Goal: Task Accomplishment & Management: Manage account settings

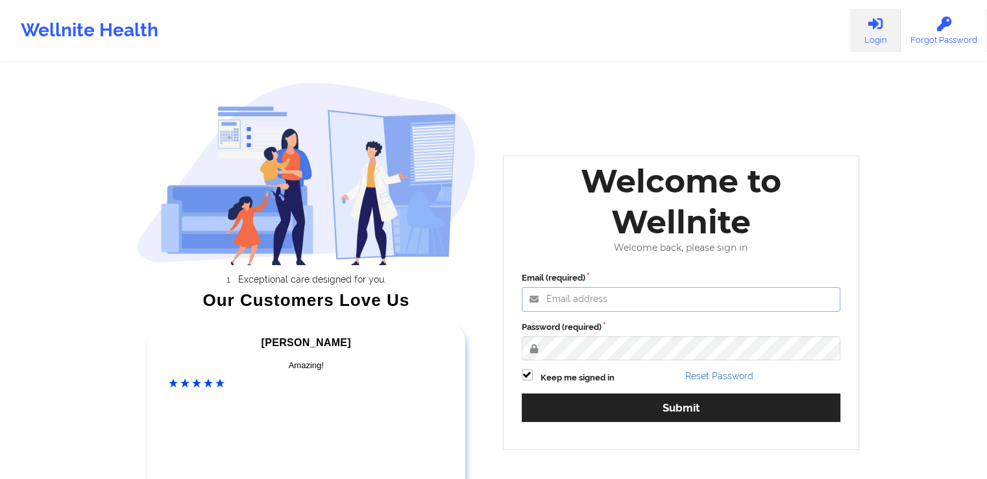
type input "[PERSON_NAME][EMAIL_ADDRESS][DOMAIN_NAME]"
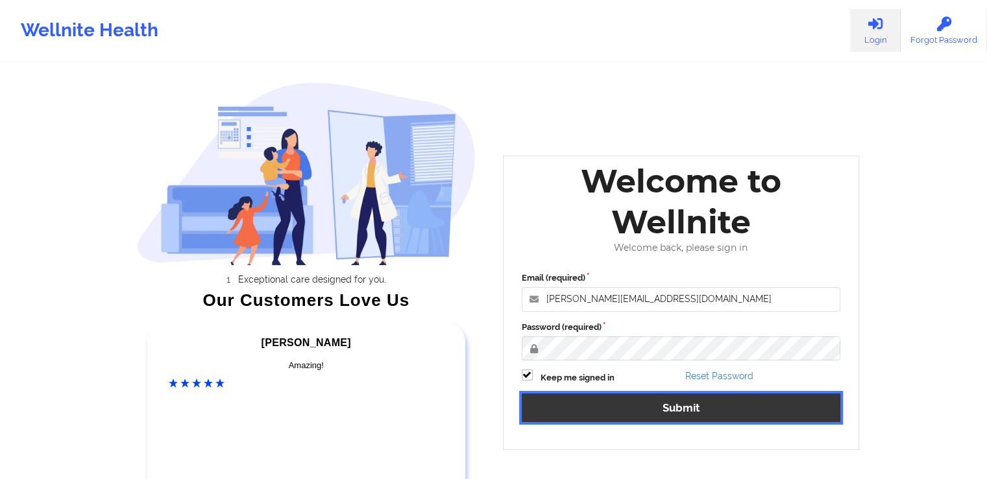
click at [792, 415] on button "Submit" at bounding box center [681, 408] width 319 height 28
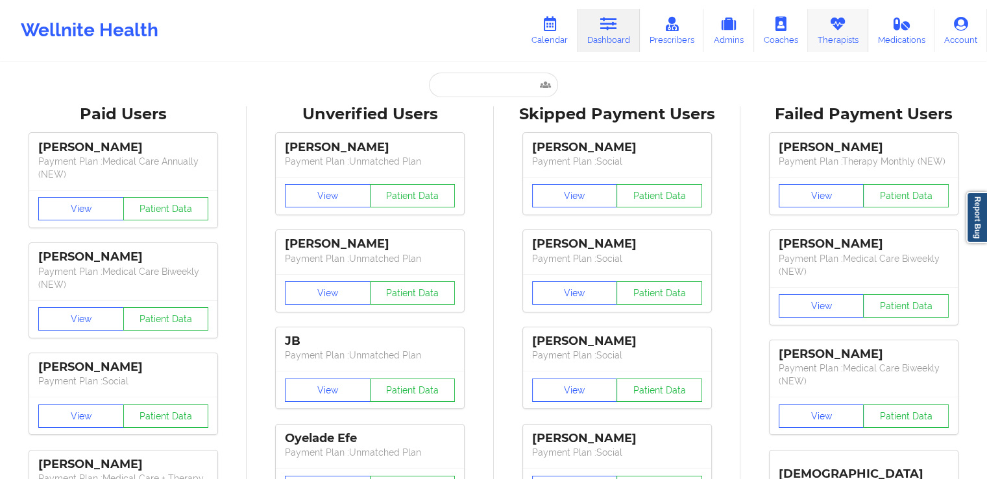
click at [825, 32] on link "Therapists" at bounding box center [838, 30] width 60 height 43
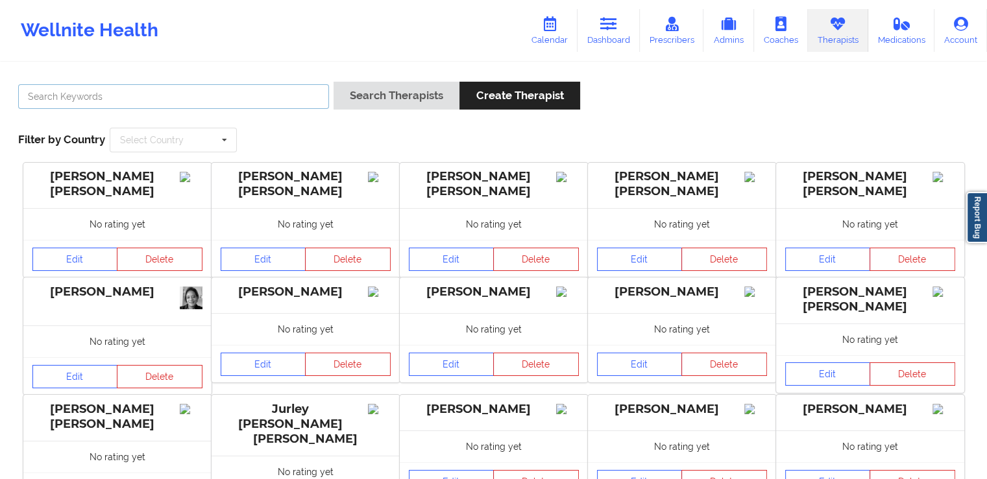
click at [138, 101] on input "text" at bounding box center [173, 96] width 311 height 25
paste input "[PERSON_NAME]"
type input "[PERSON_NAME]"
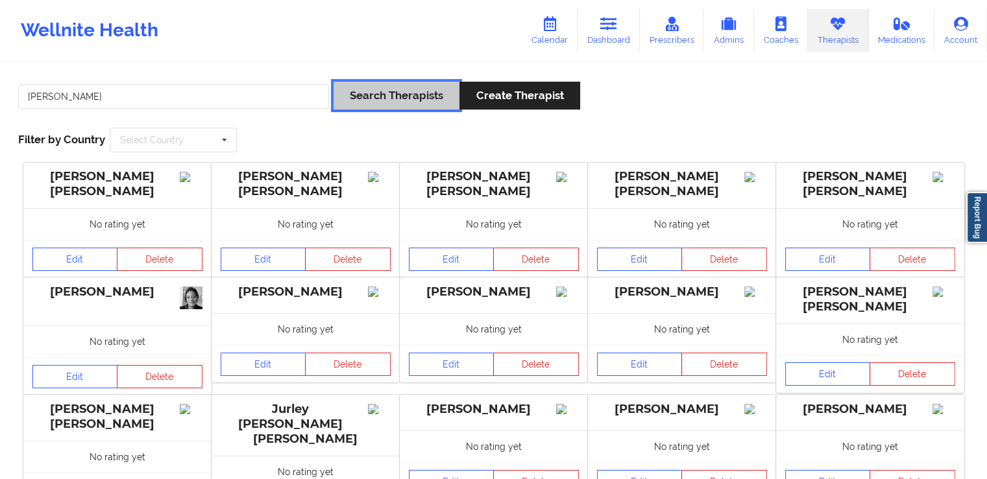
click at [377, 91] on button "Search Therapists" at bounding box center [396, 96] width 126 height 28
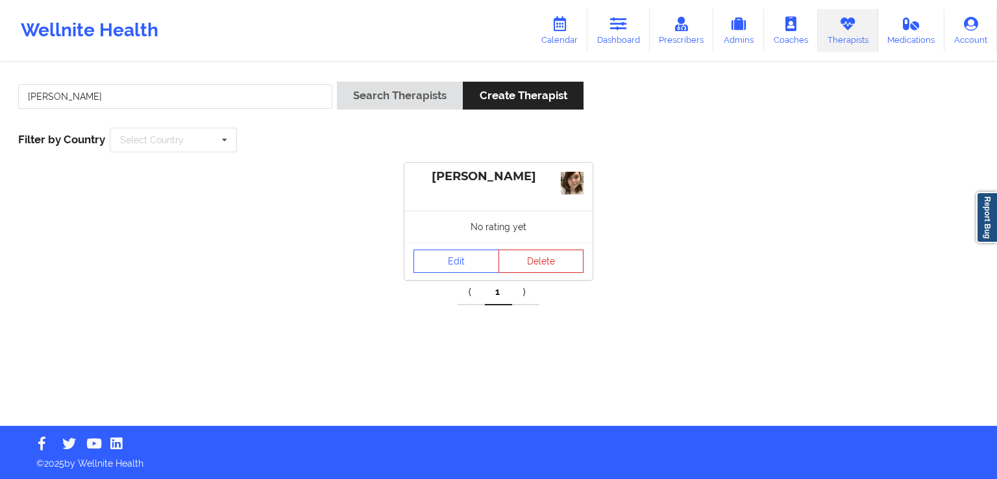
click at [489, 182] on div "[PERSON_NAME]" at bounding box center [498, 176] width 170 height 15
click at [455, 268] on link "Edit" at bounding box center [456, 261] width 86 height 23
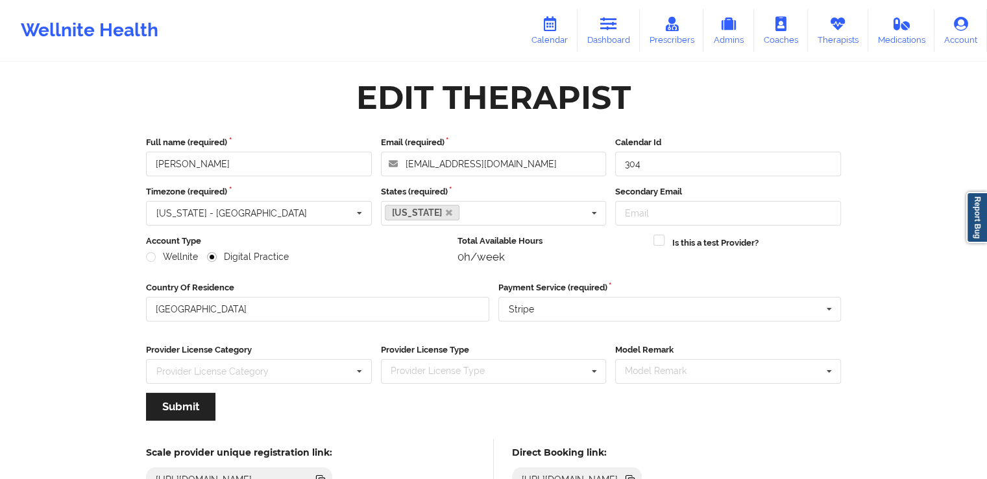
scroll to position [101, 0]
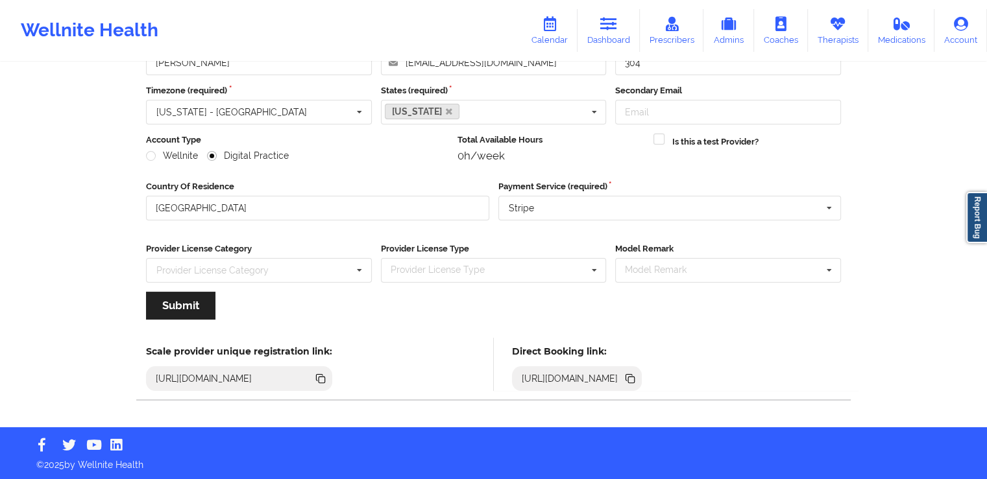
click at [635, 378] on icon at bounding box center [631, 380] width 6 height 6
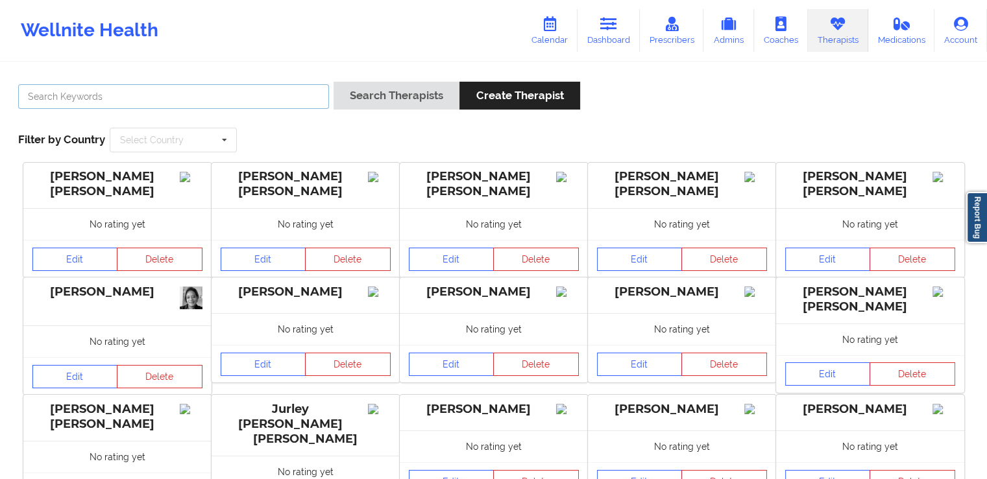
click at [218, 99] on input "text" at bounding box center [173, 96] width 311 height 25
paste input "[PERSON_NAME]"
type input "[PERSON_NAME]"
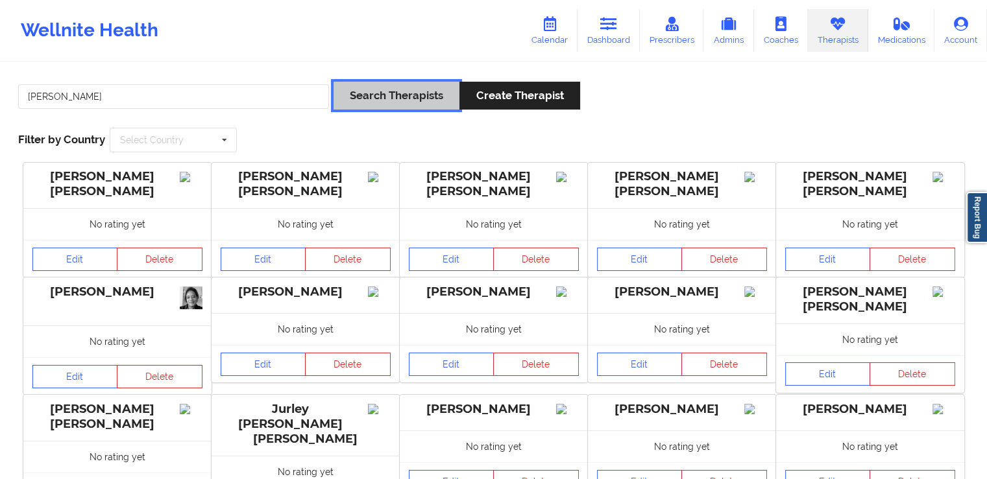
drag, startPoint x: 433, startPoint y: 103, endPoint x: 442, endPoint y: 103, distance: 9.1
click at [433, 103] on button "Search Therapists" at bounding box center [396, 96] width 126 height 28
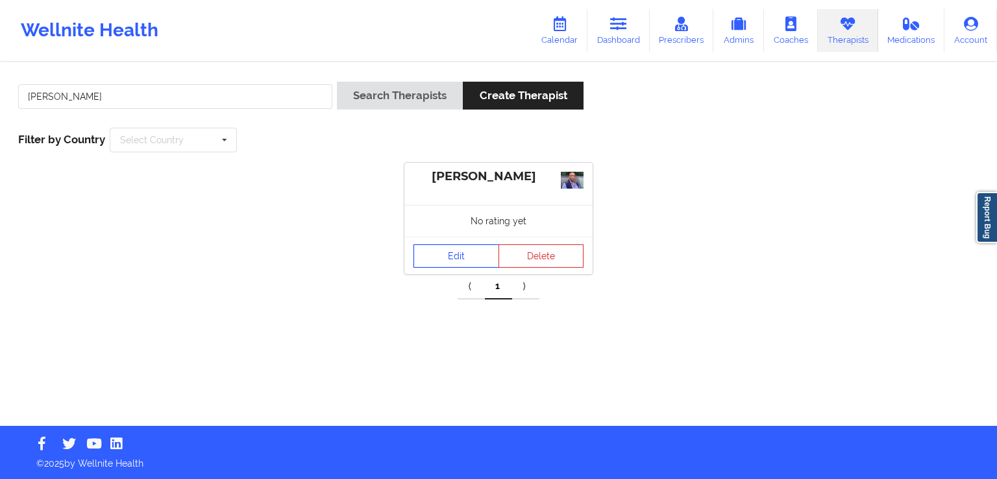
click at [476, 256] on link "Edit" at bounding box center [456, 256] width 86 height 23
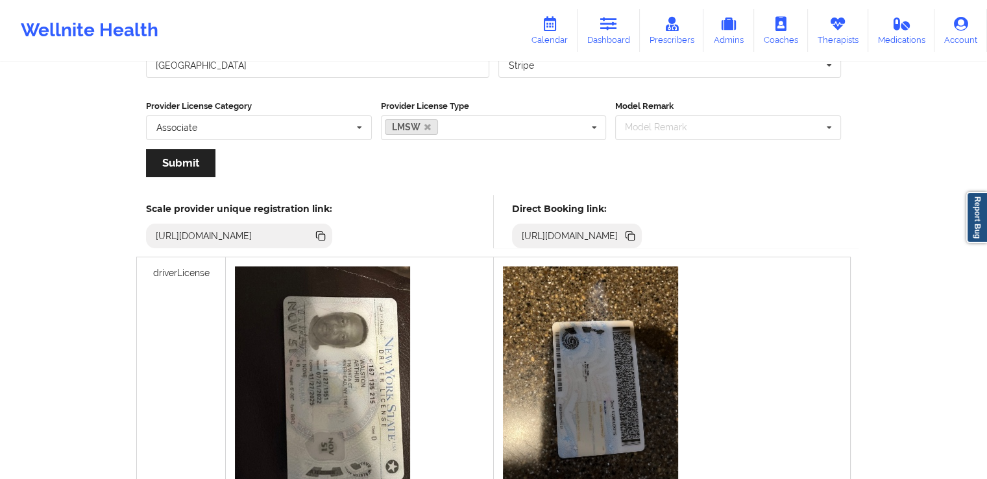
scroll to position [210, 0]
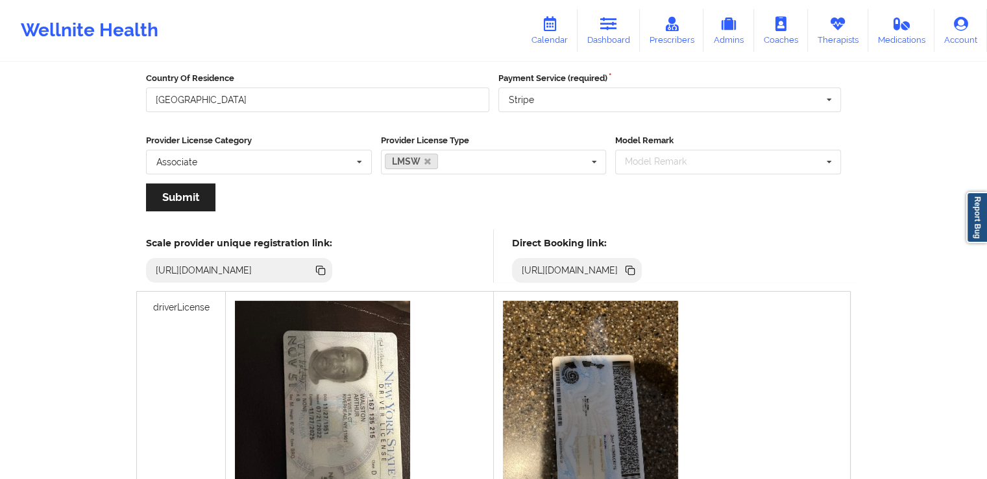
click at [635, 269] on icon at bounding box center [631, 272] width 6 height 6
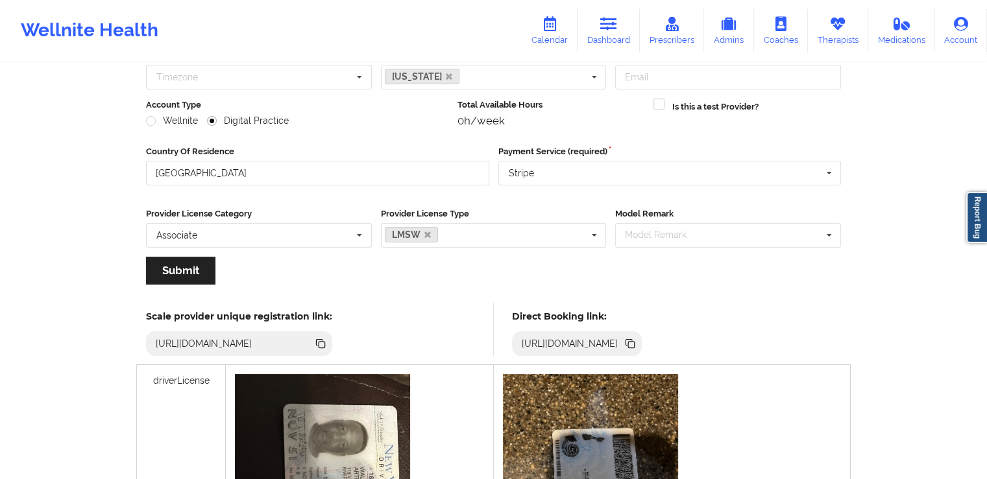
scroll to position [0, 0]
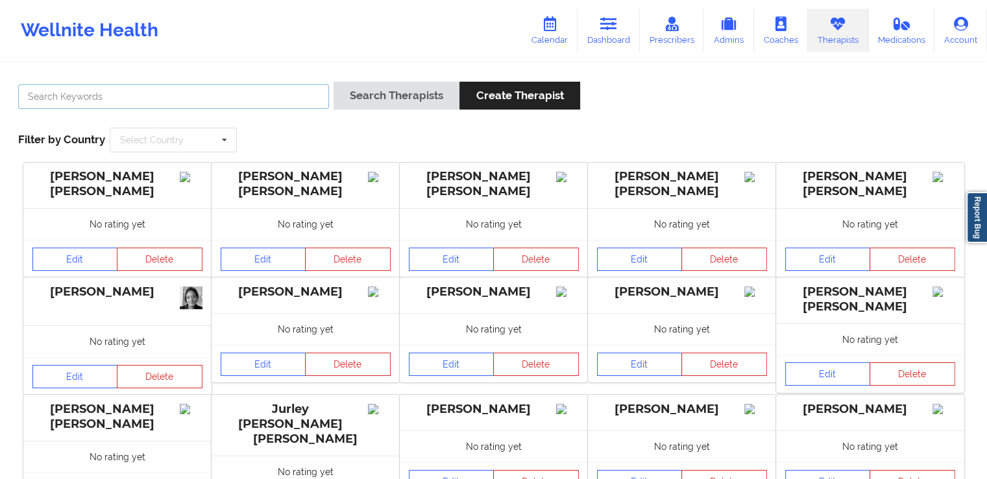
click at [152, 102] on input "text" at bounding box center [173, 96] width 311 height 25
paste input "[PERSON_NAME]"
type input "[PERSON_NAME]"
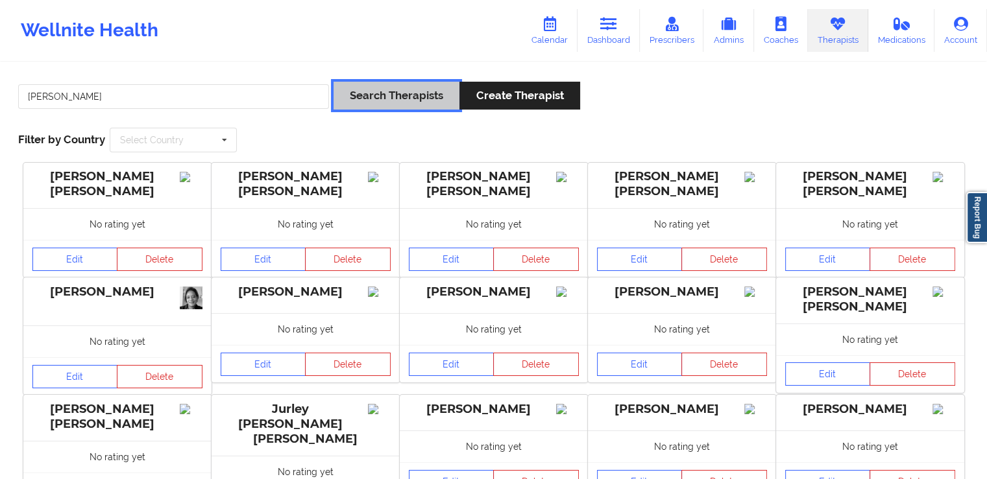
click at [365, 95] on button "Search Therapists" at bounding box center [396, 96] width 126 height 28
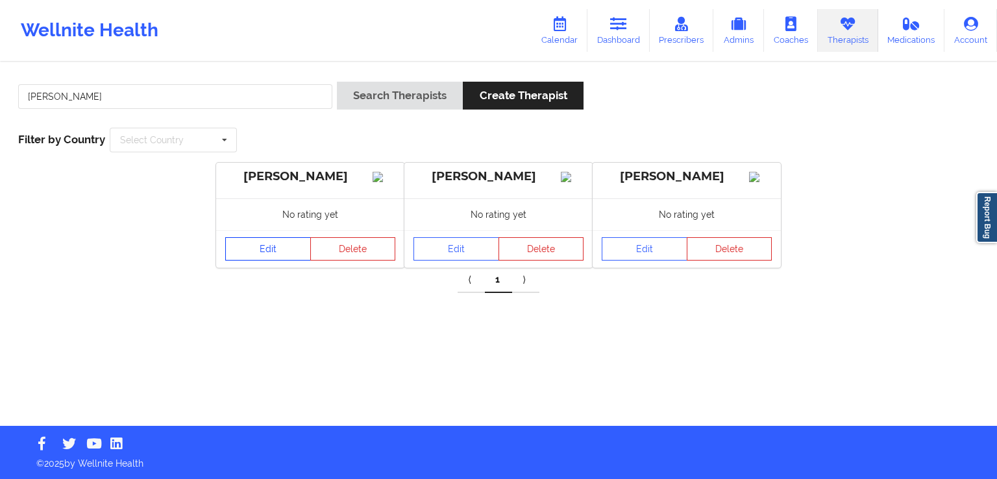
click at [250, 261] on link "Edit" at bounding box center [268, 248] width 86 height 23
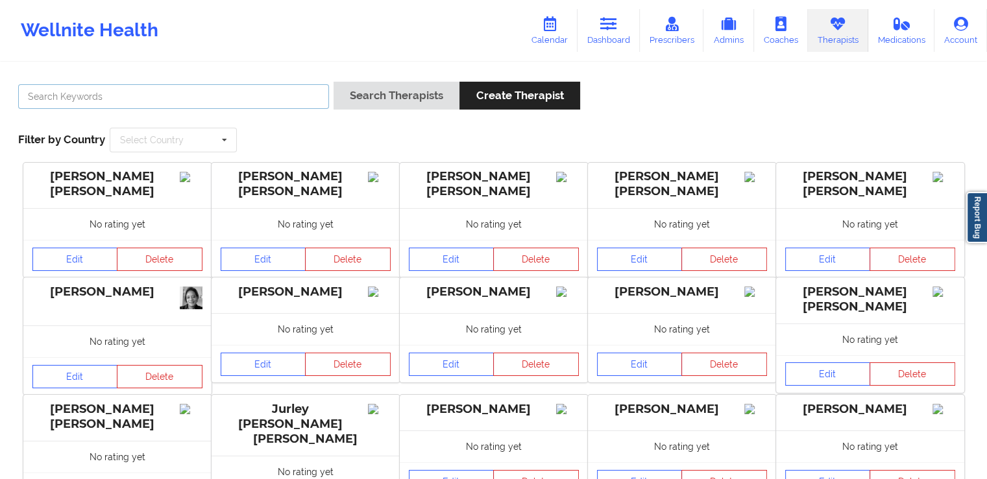
click at [171, 102] on input "text" at bounding box center [173, 96] width 311 height 25
paste input "[PERSON_NAME]"
click at [328, 99] on input "[PERSON_NAME]" at bounding box center [173, 96] width 311 height 25
type input "[PERSON_NAME]"
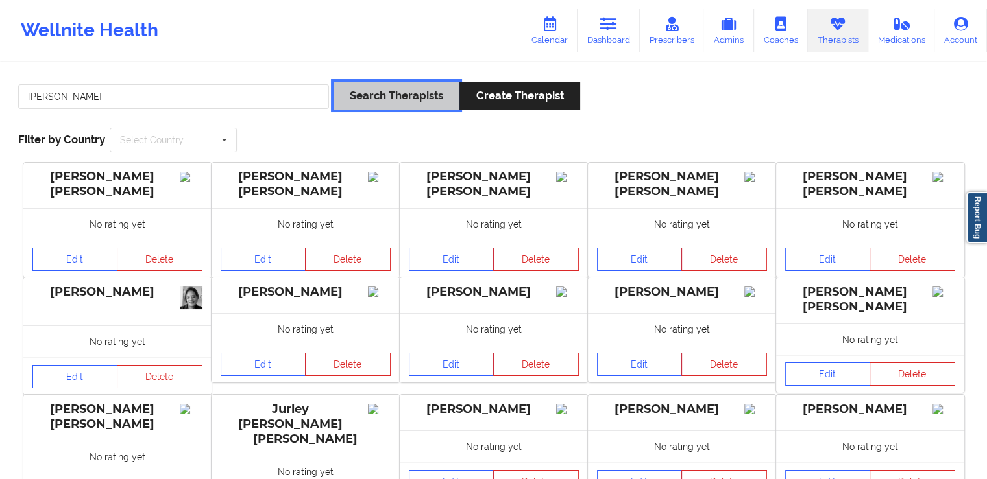
click at [369, 104] on button "Search Therapists" at bounding box center [396, 96] width 126 height 28
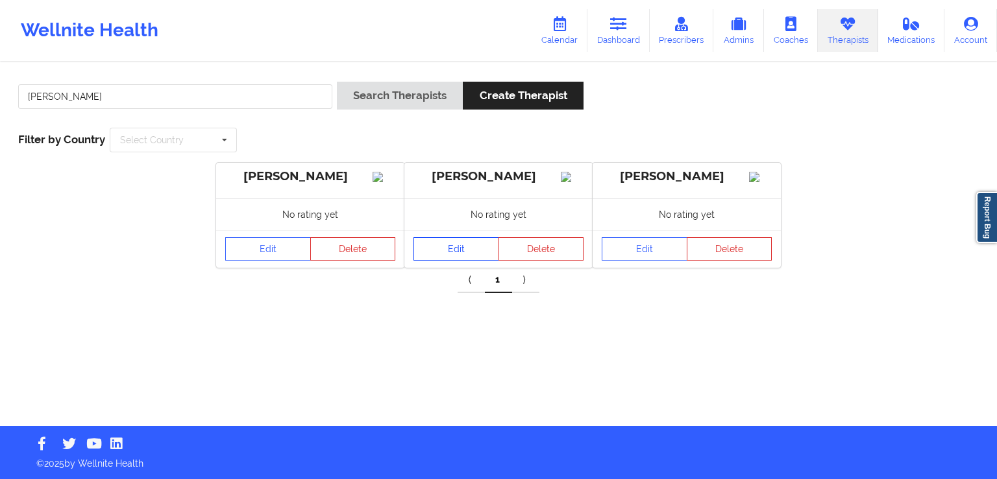
click at [483, 261] on link "Edit" at bounding box center [456, 248] width 86 height 23
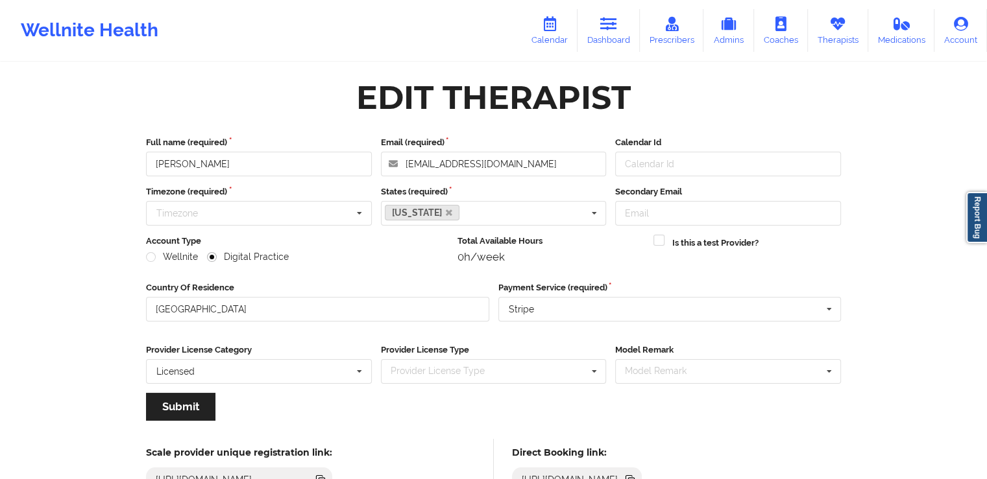
scroll to position [101, 0]
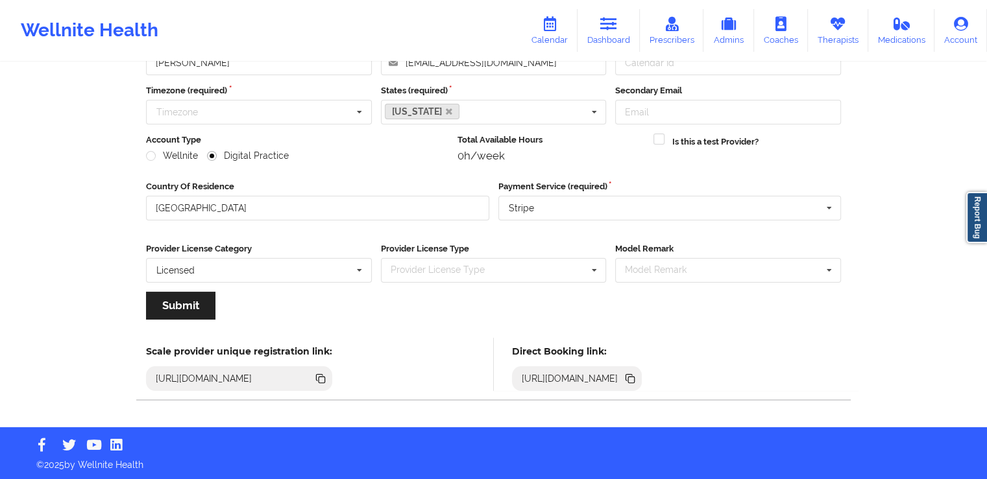
click at [635, 377] on icon at bounding box center [631, 380] width 6 height 6
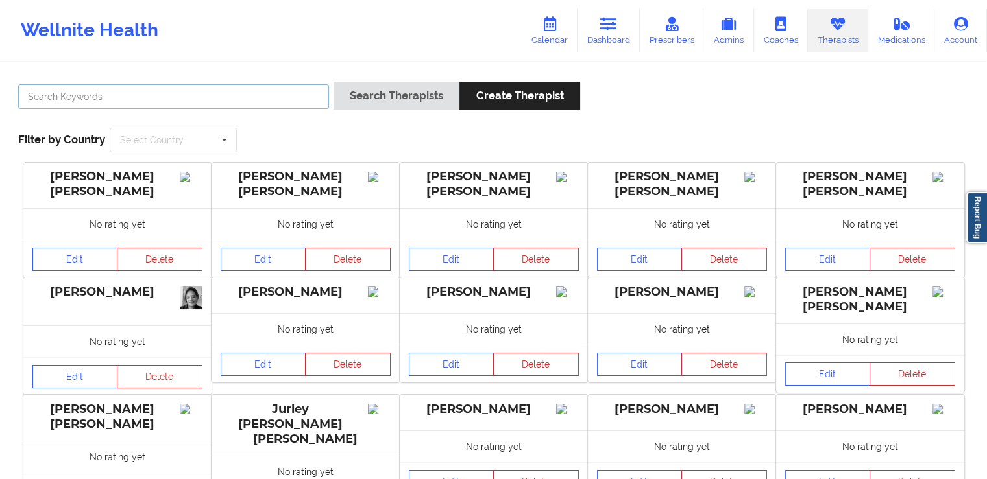
click at [123, 102] on input "text" at bounding box center [173, 96] width 311 height 25
paste input "[PERSON_NAME]"
type input "[PERSON_NAME]"
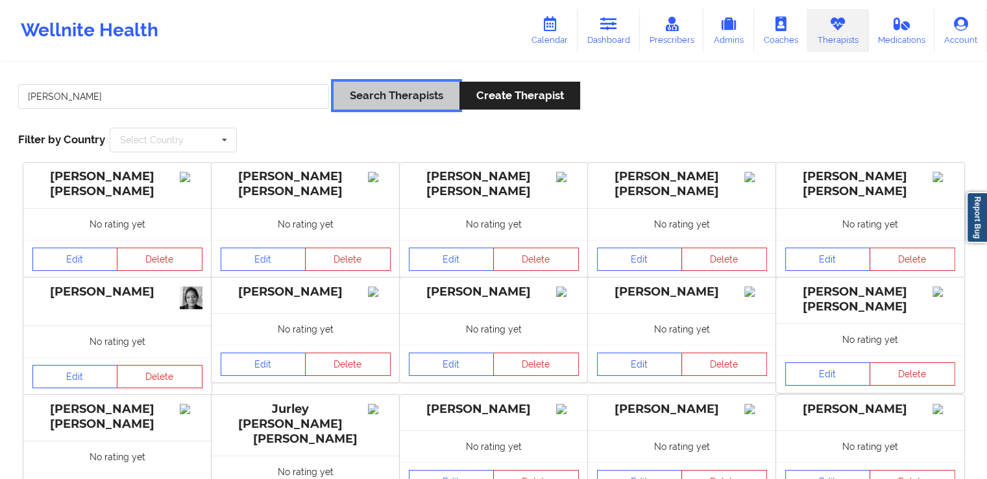
click at [381, 97] on button "Search Therapists" at bounding box center [396, 96] width 126 height 28
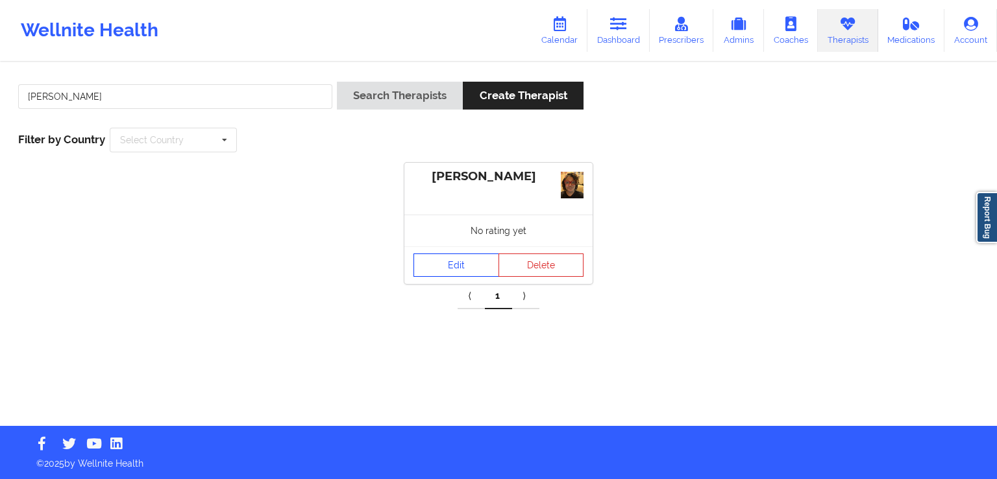
click at [446, 267] on link "Edit" at bounding box center [456, 265] width 86 height 23
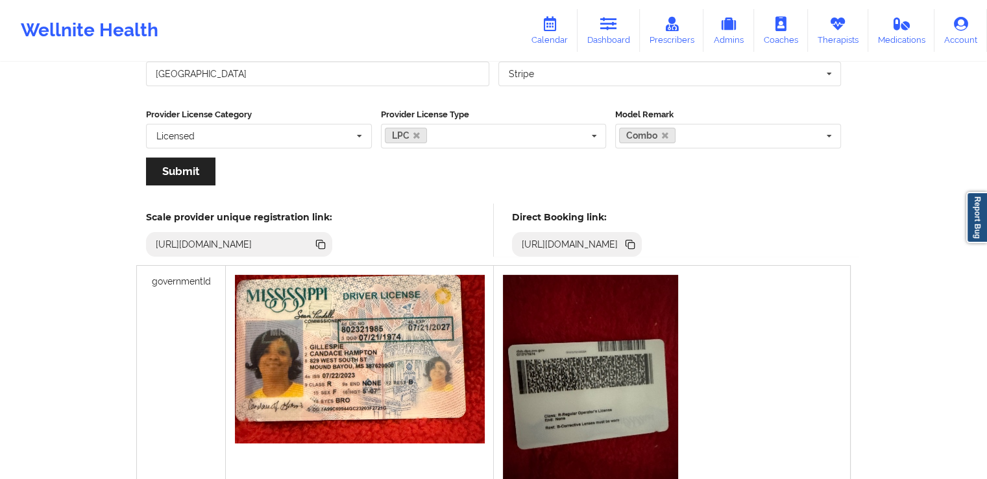
scroll to position [319, 0]
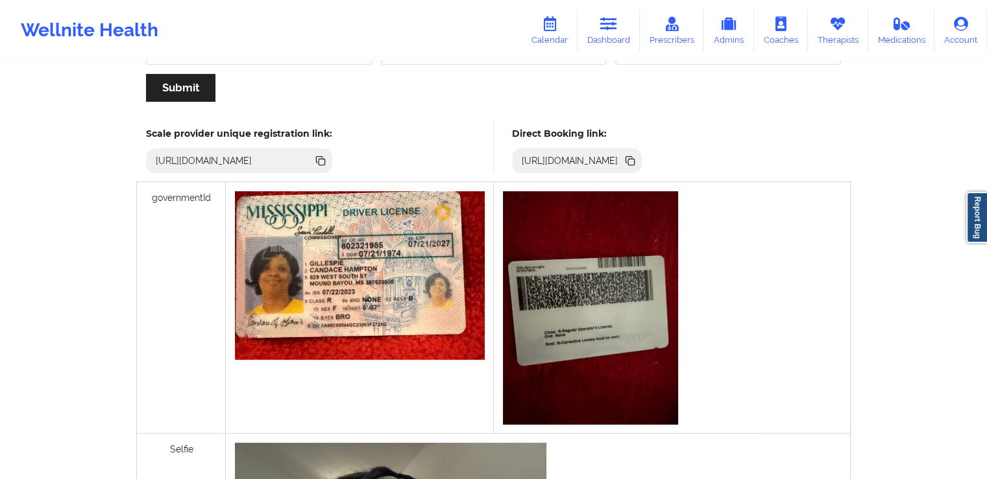
click at [635, 159] on icon at bounding box center [631, 162] width 6 height 6
click at [635, 160] on icon at bounding box center [631, 162] width 6 height 6
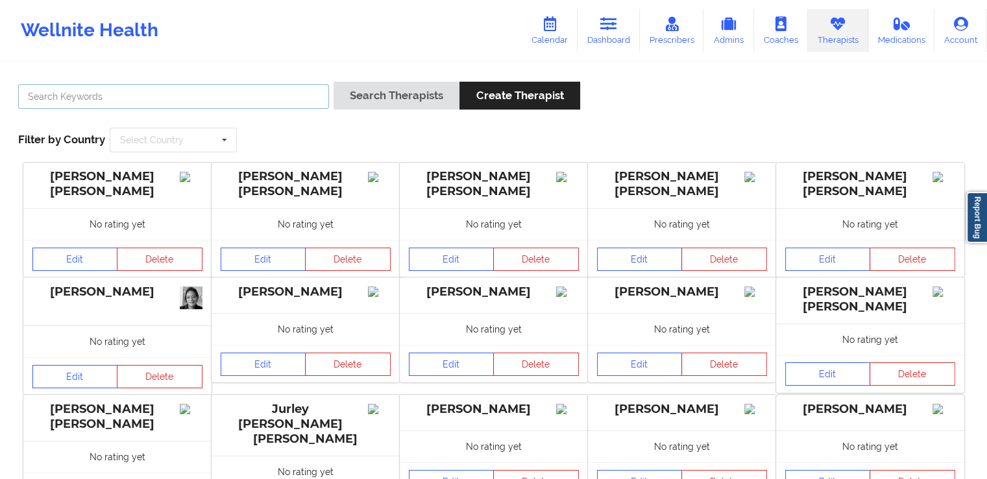
click at [213, 84] on input "text" at bounding box center [173, 96] width 311 height 25
paste input "[PERSON_NAME]"
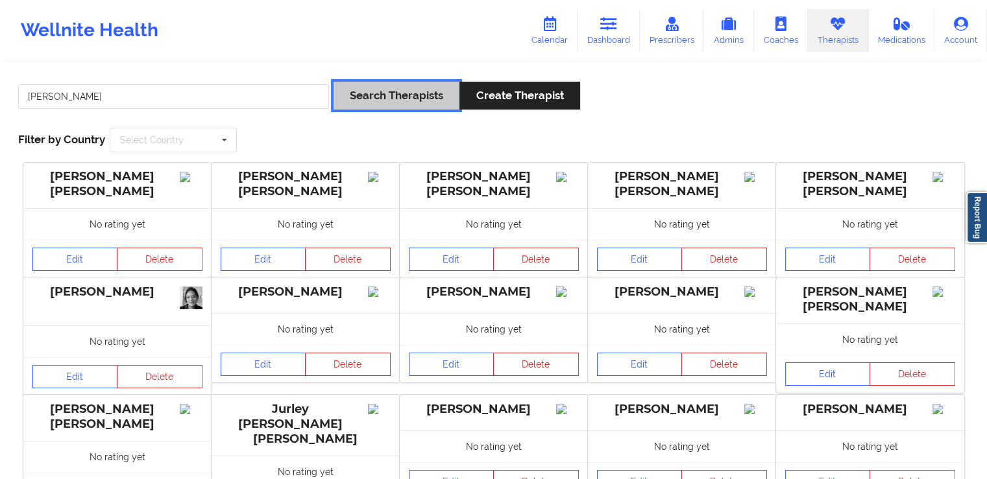
click at [358, 97] on button "Search Therapists" at bounding box center [396, 96] width 126 height 28
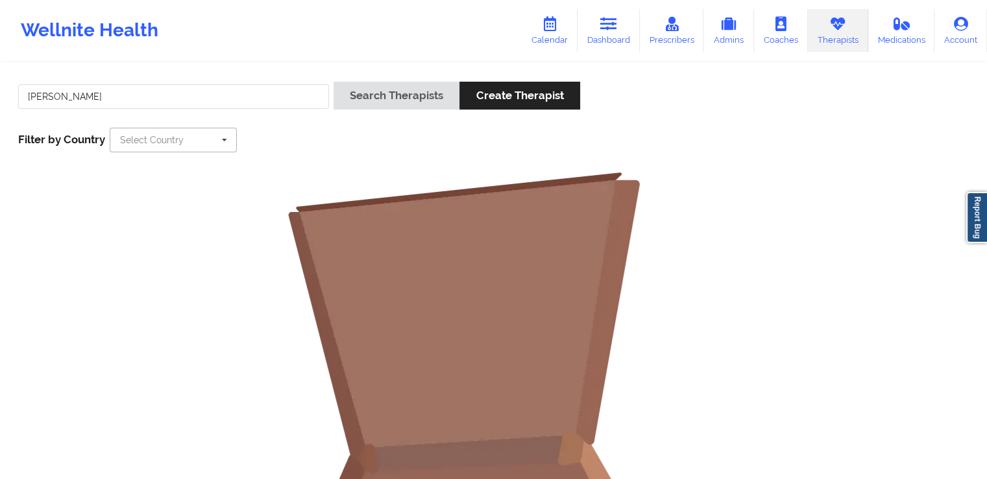
click at [198, 143] on input "text" at bounding box center [174, 139] width 126 height 23
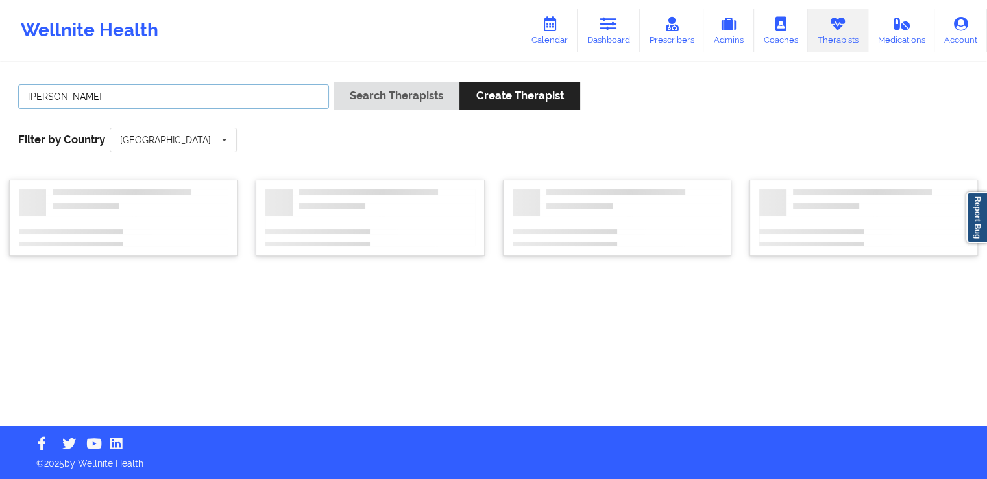
drag, startPoint x: 54, startPoint y: 95, endPoint x: 0, endPoint y: 97, distance: 54.6
click at [0, 97] on div "[PERSON_NAME] Search Therapists Create Therapist Filter by Country [GEOGRAPHIC_…" at bounding box center [493, 245] width 987 height 363
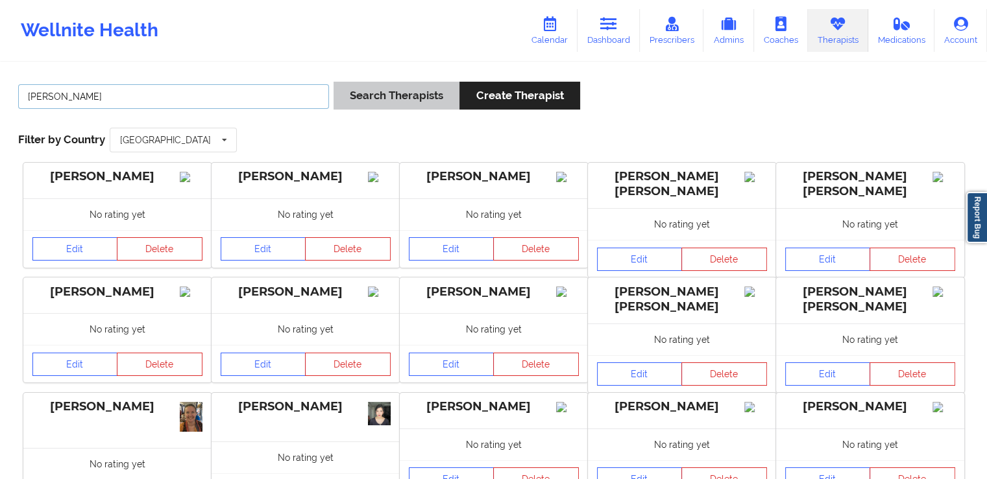
type input "[PERSON_NAME]"
drag, startPoint x: 354, startPoint y: 94, endPoint x: 395, endPoint y: 94, distance: 40.9
click at [355, 94] on button "Search Therapists" at bounding box center [396, 96] width 126 height 28
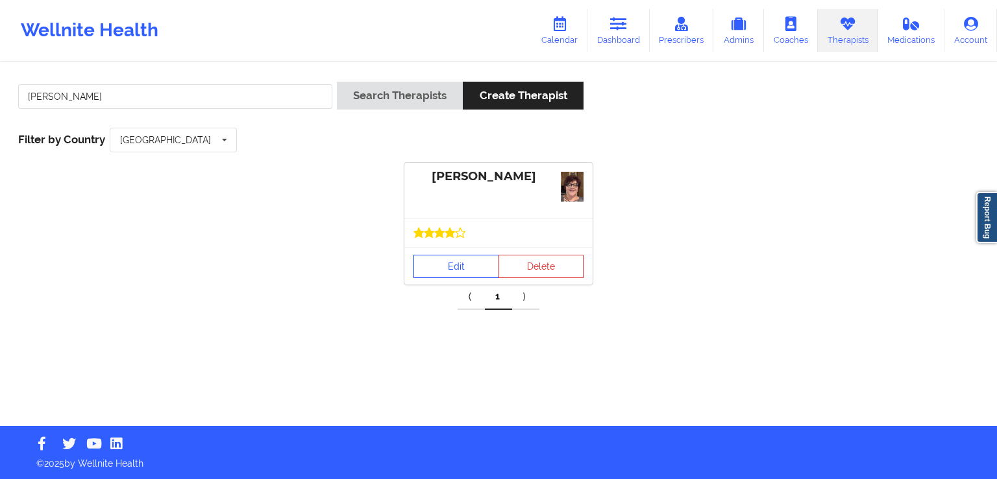
click at [454, 263] on link "Edit" at bounding box center [456, 266] width 86 height 23
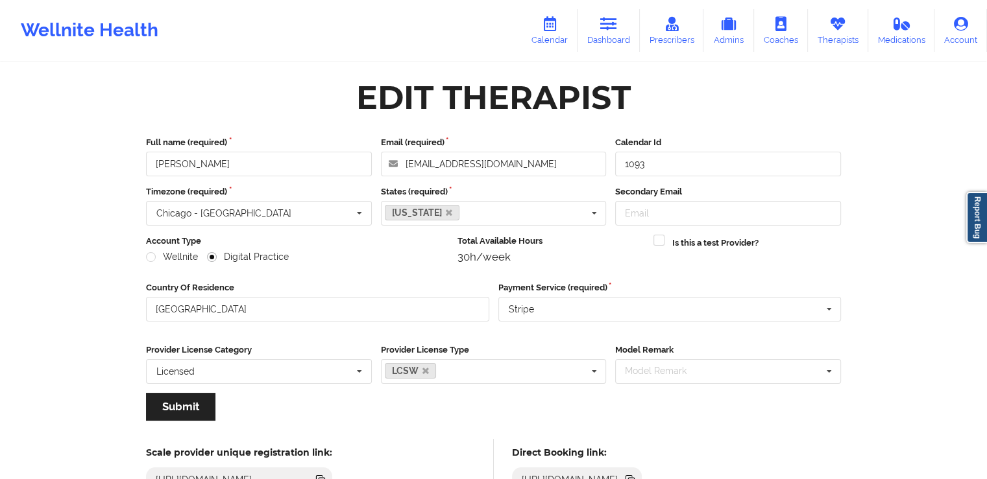
scroll to position [101, 0]
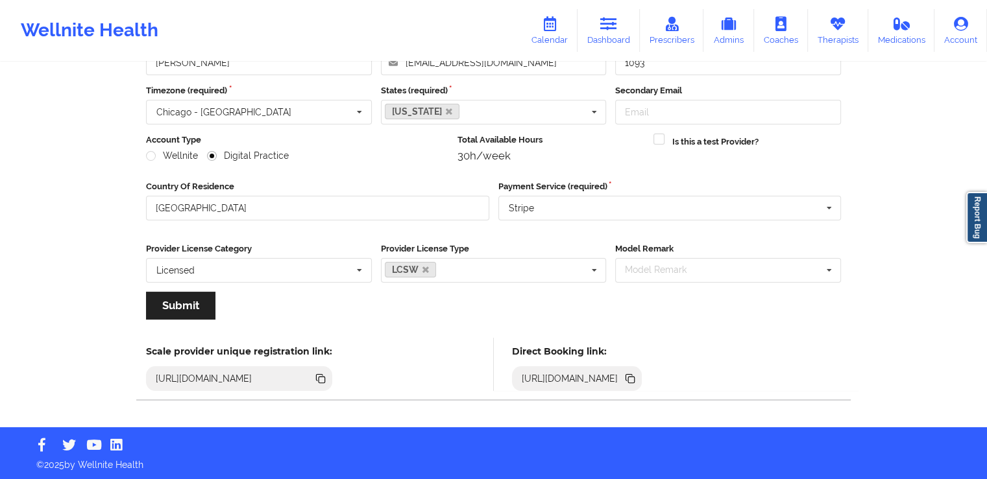
click at [635, 377] on icon at bounding box center [631, 380] width 6 height 6
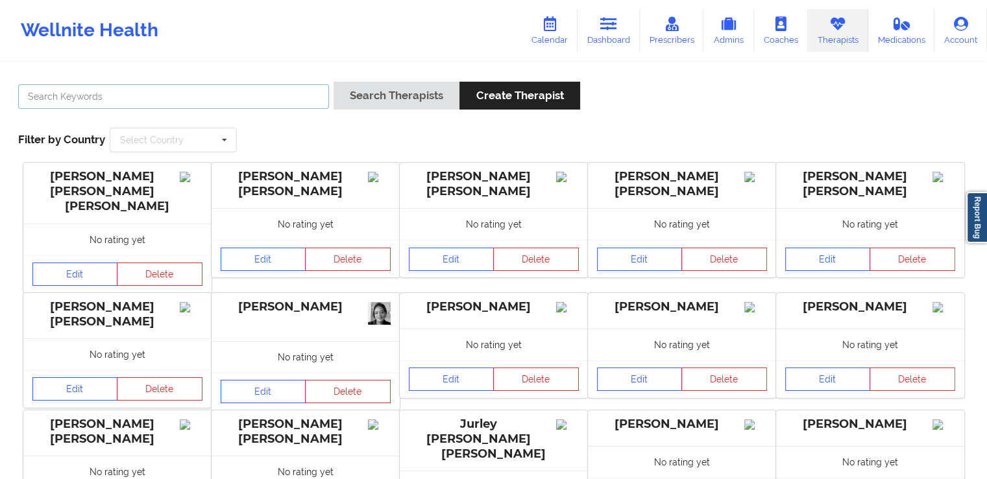
click at [143, 95] on input "text" at bounding box center [173, 96] width 311 height 25
paste input "[PERSON_NAME]"
type input "[PERSON_NAME]"
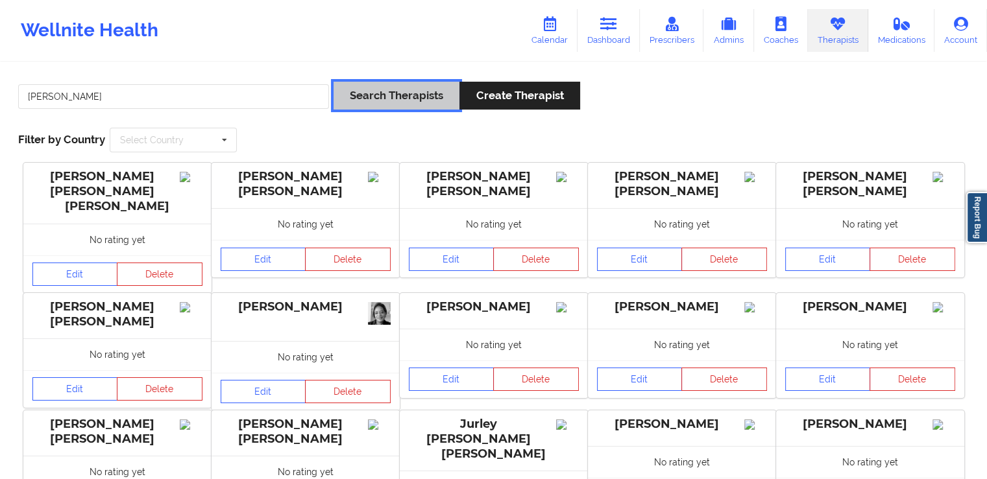
click at [382, 99] on button "Search Therapists" at bounding box center [396, 96] width 126 height 28
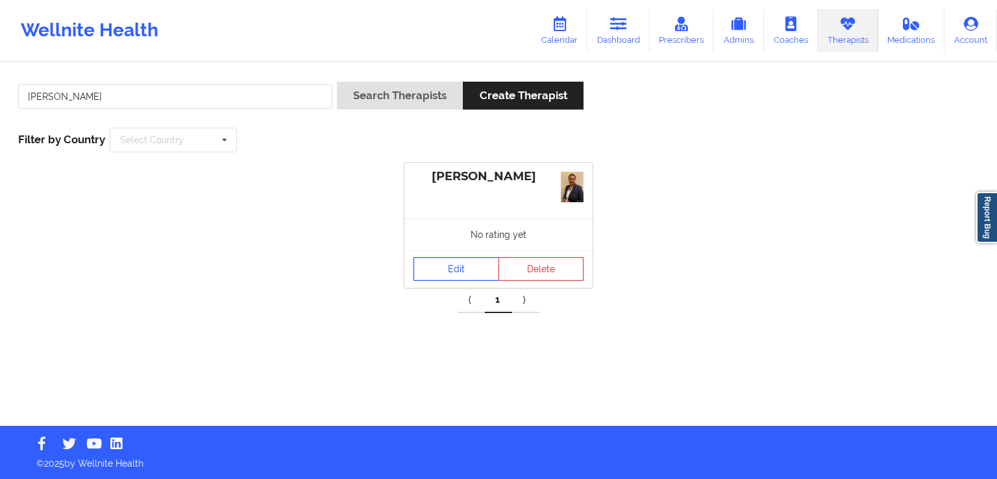
click at [460, 265] on link "Edit" at bounding box center [456, 269] width 86 height 23
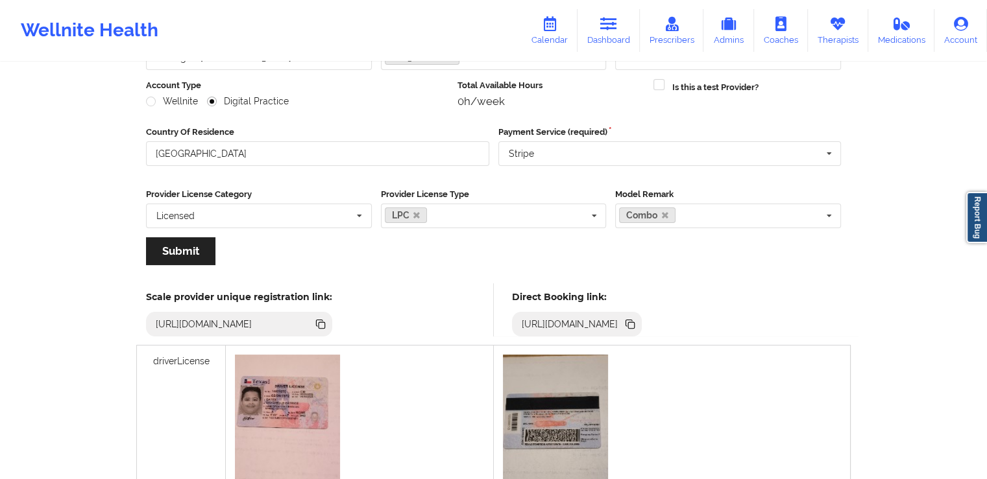
scroll to position [384, 0]
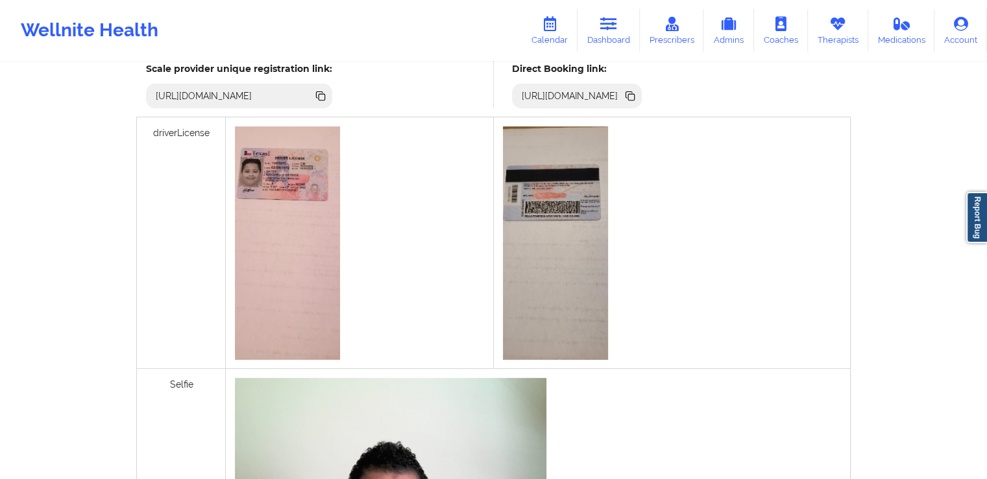
click at [635, 94] on icon at bounding box center [631, 97] width 6 height 6
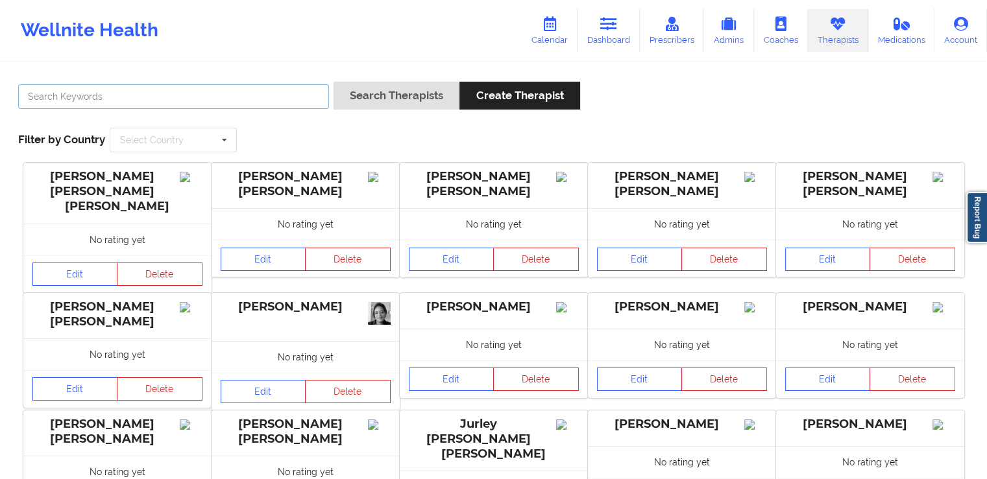
click at [142, 107] on input "text" at bounding box center [173, 96] width 311 height 25
paste input "[PERSON_NAME]"
type input "[PERSON_NAME]"
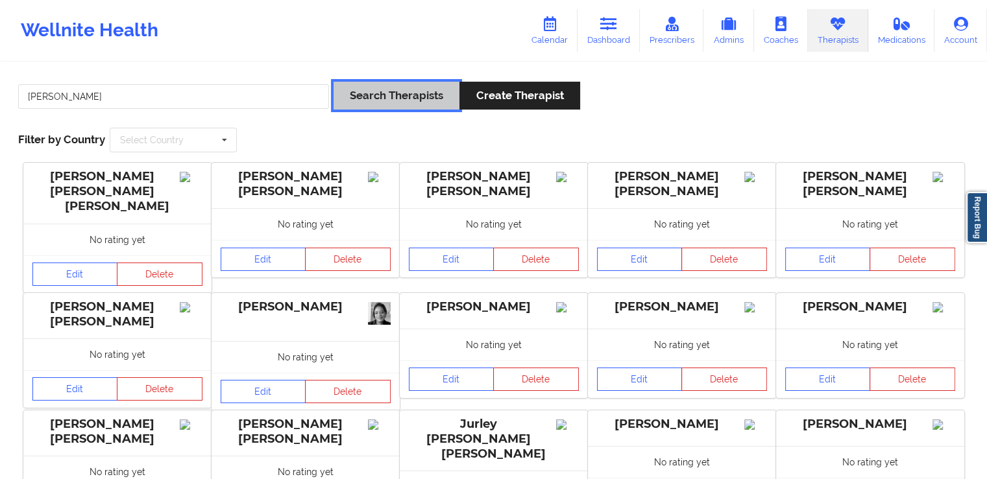
click at [387, 110] on button "Search Therapists" at bounding box center [396, 96] width 126 height 28
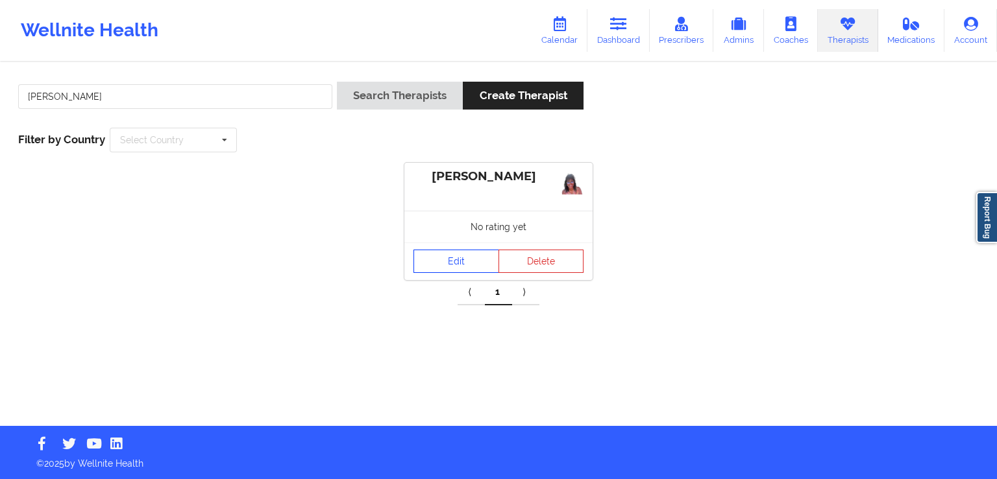
click at [444, 263] on link "Edit" at bounding box center [456, 261] width 86 height 23
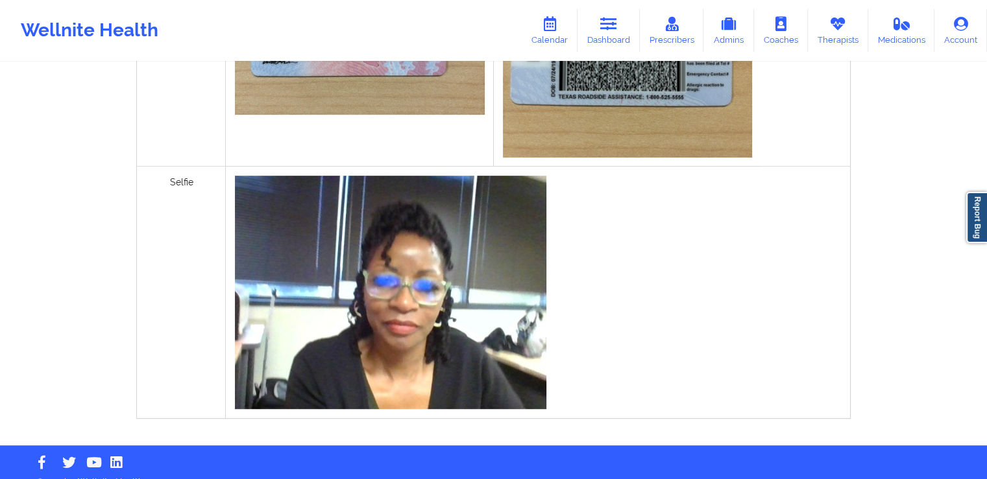
scroll to position [258, 0]
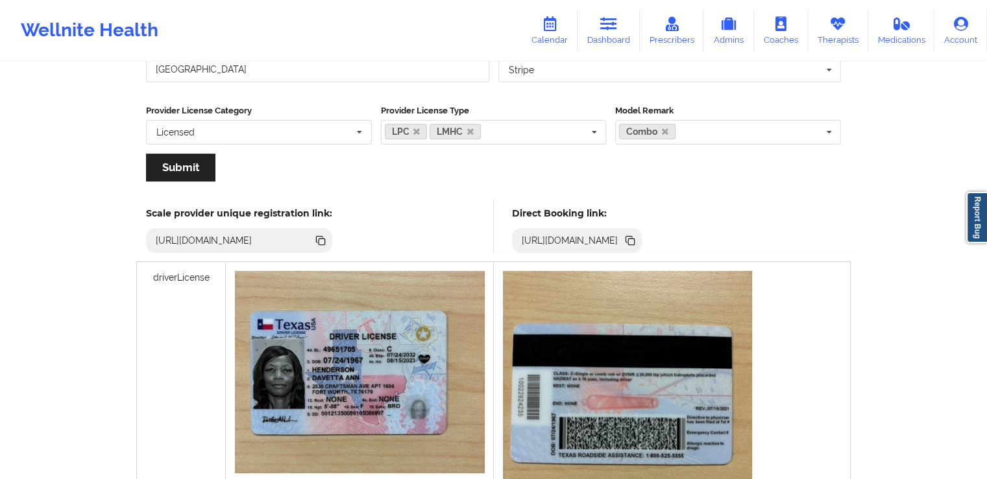
click at [635, 239] on icon at bounding box center [631, 242] width 6 height 6
drag, startPoint x: 985, startPoint y: 149, endPoint x: 996, endPoint y: 47, distance: 101.8
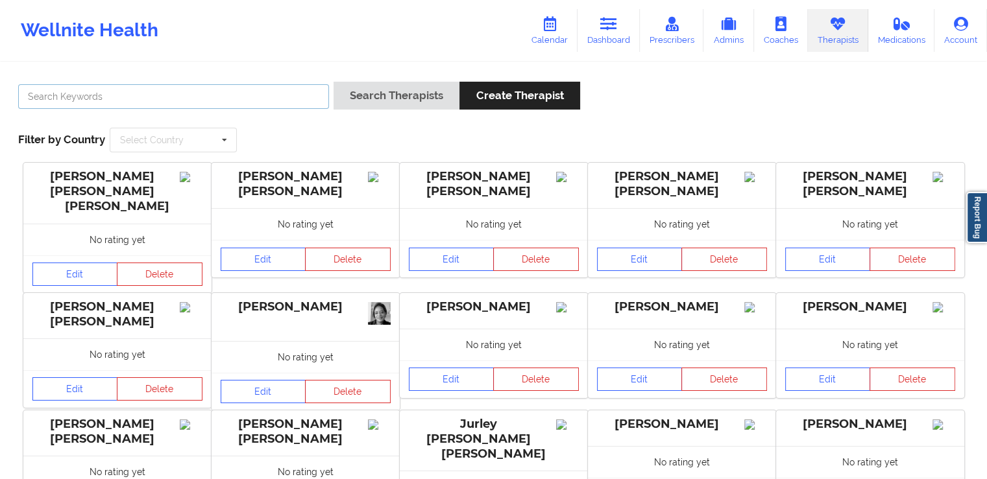
click at [239, 102] on input "text" at bounding box center [173, 96] width 311 height 25
paste input "[PERSON_NAME]"
type input "[PERSON_NAME]"
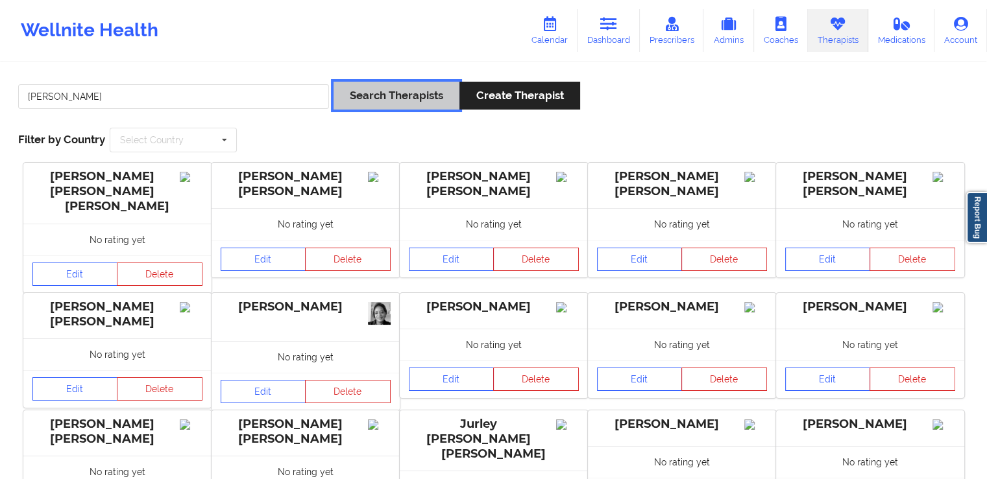
click at [394, 93] on button "Search Therapists" at bounding box center [396, 96] width 126 height 28
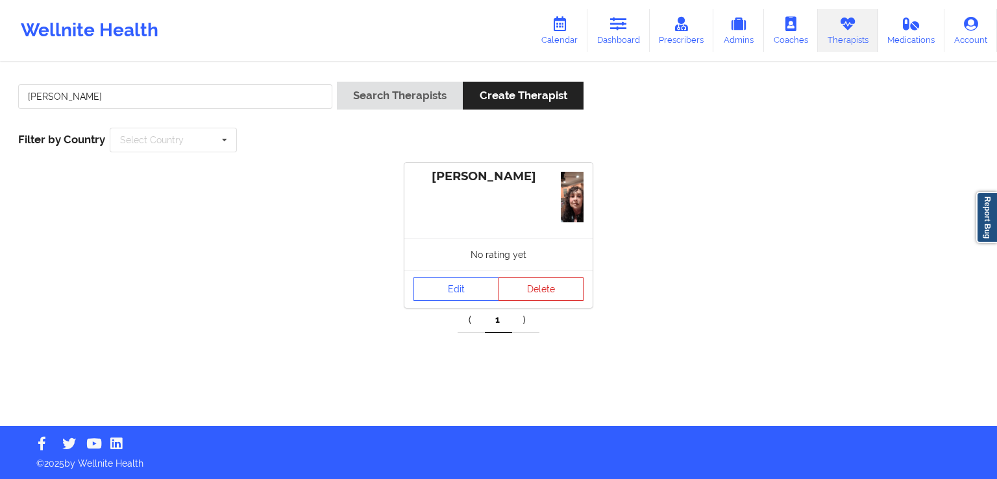
click at [482, 243] on div "No rating yet" at bounding box center [498, 255] width 188 height 32
click at [459, 291] on link "Edit" at bounding box center [456, 289] width 86 height 23
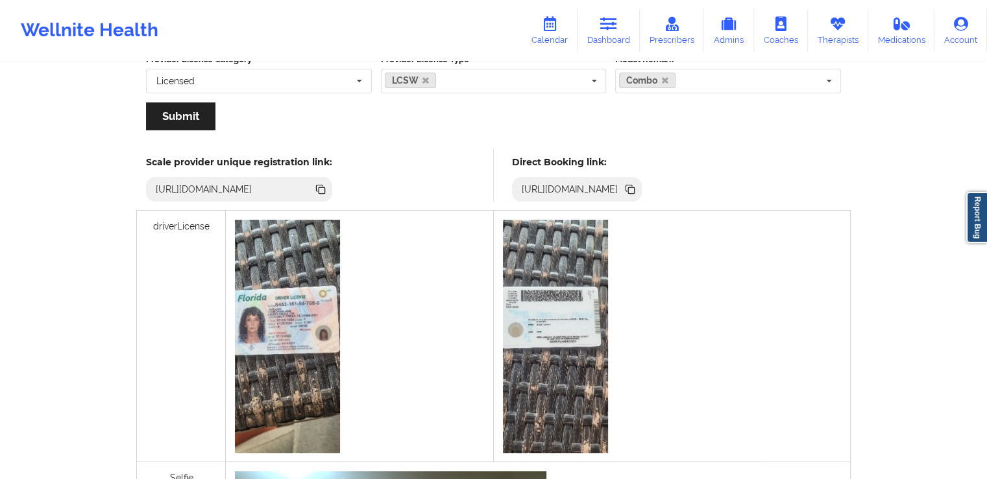
scroll to position [252, 0]
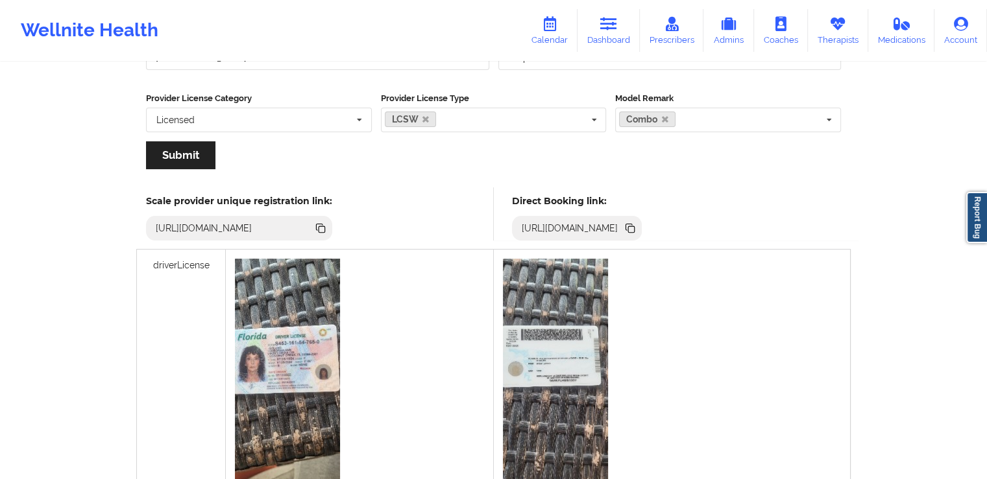
click at [635, 229] on icon at bounding box center [631, 229] width 6 height 6
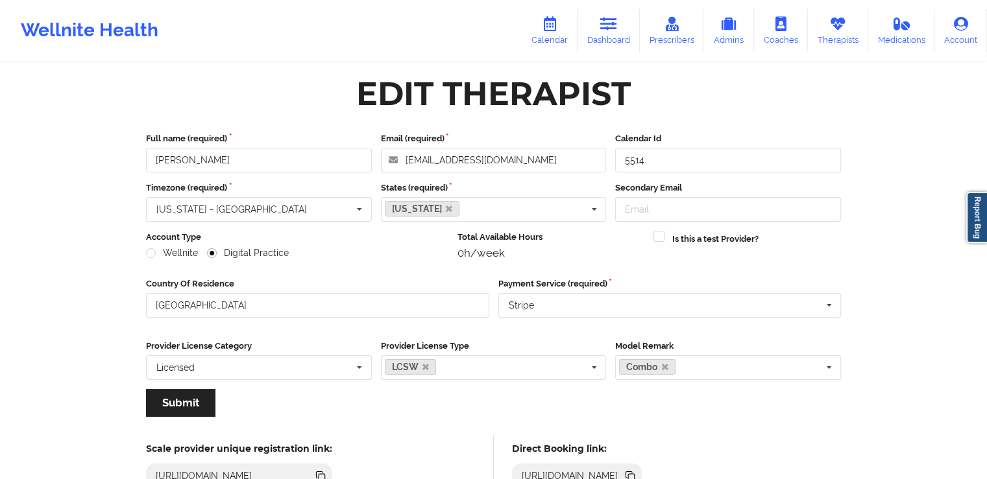
scroll to position [0, 0]
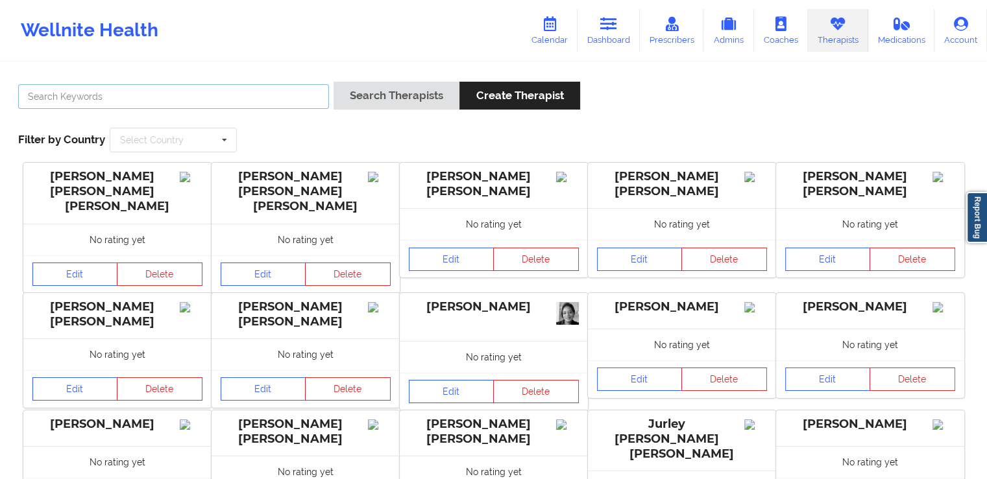
click at [150, 95] on input "text" at bounding box center [173, 96] width 311 height 25
paste input "[PERSON_NAME]"
type input "[PERSON_NAME]"
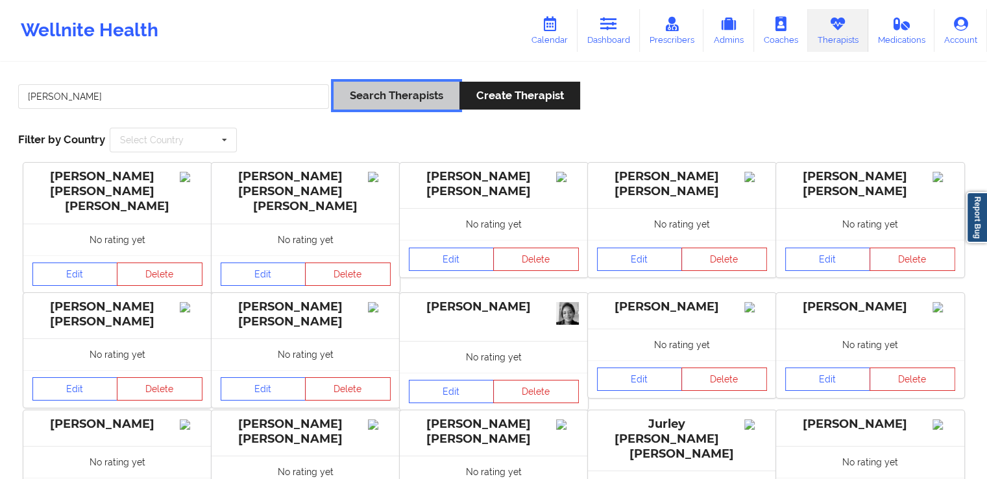
click at [381, 91] on button "Search Therapists" at bounding box center [396, 96] width 126 height 28
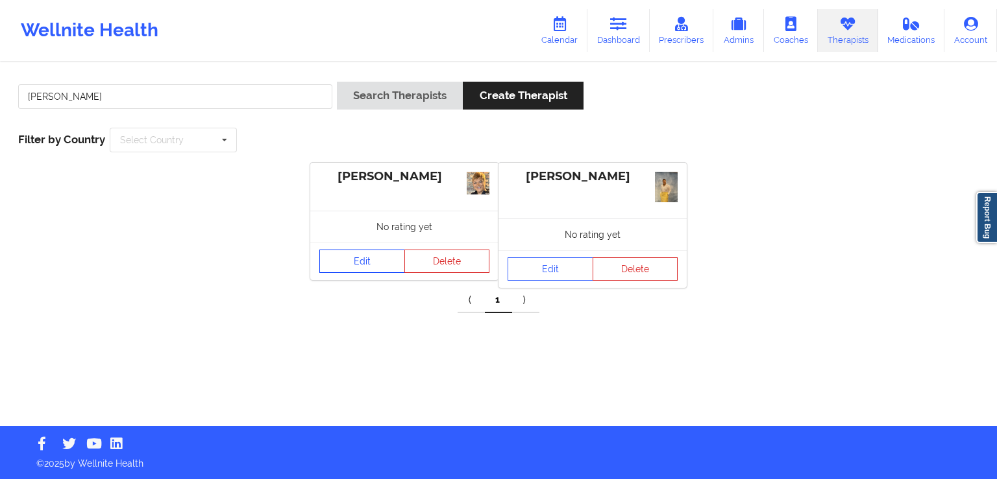
click at [371, 263] on link "Edit" at bounding box center [362, 261] width 86 height 23
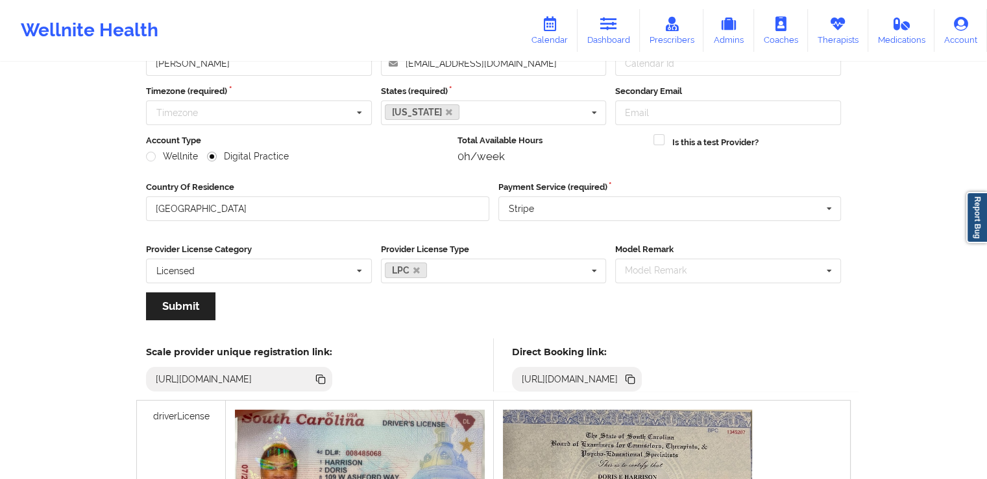
scroll to position [289, 0]
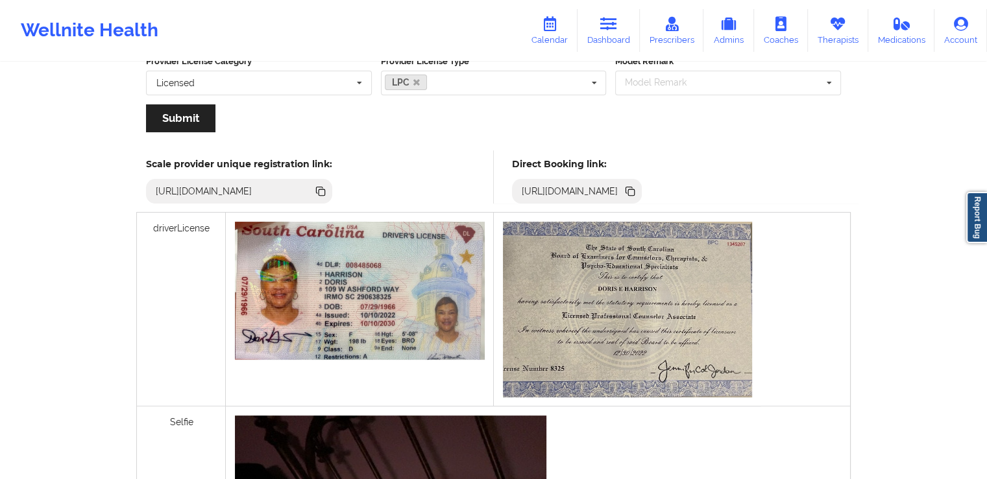
click at [633, 189] on icon at bounding box center [629, 190] width 6 height 6
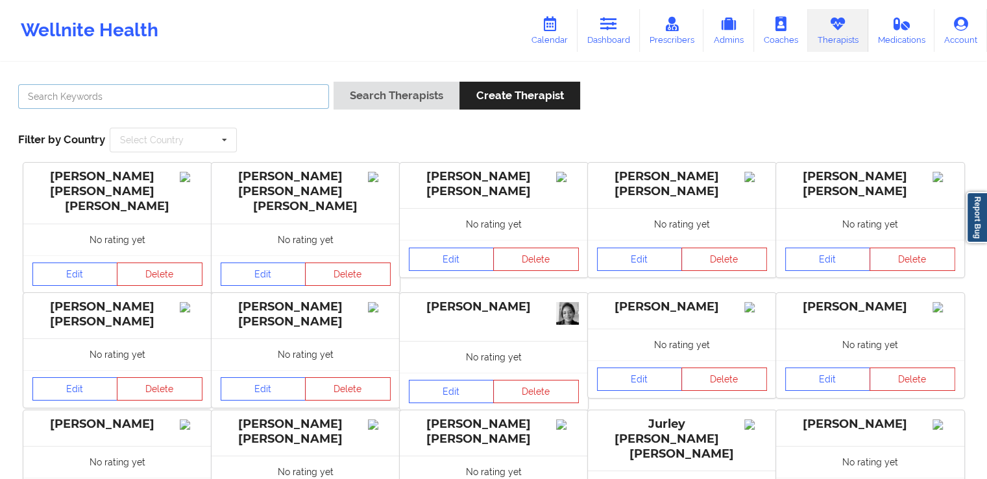
click at [86, 95] on input "text" at bounding box center [173, 96] width 311 height 25
paste input "[PERSON_NAME]"
type input "[PERSON_NAME]"
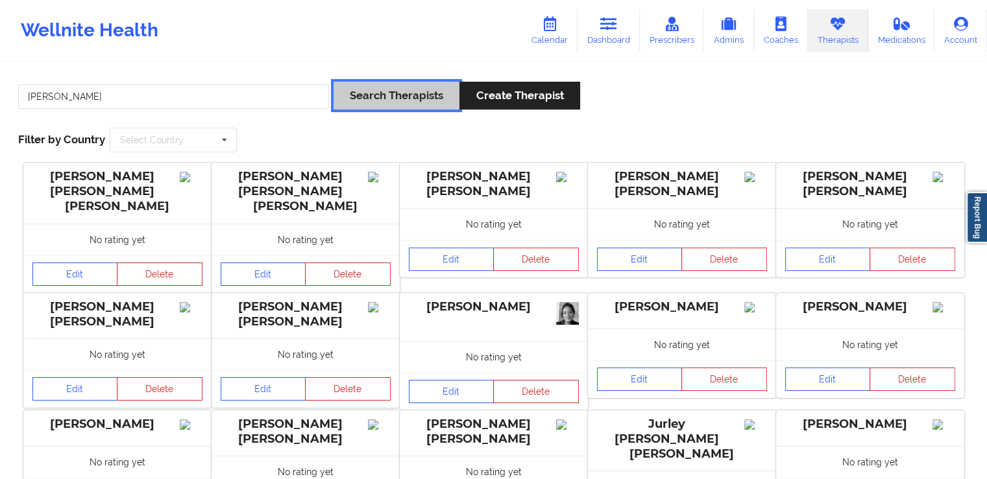
click at [410, 95] on button "Search Therapists" at bounding box center [396, 96] width 126 height 28
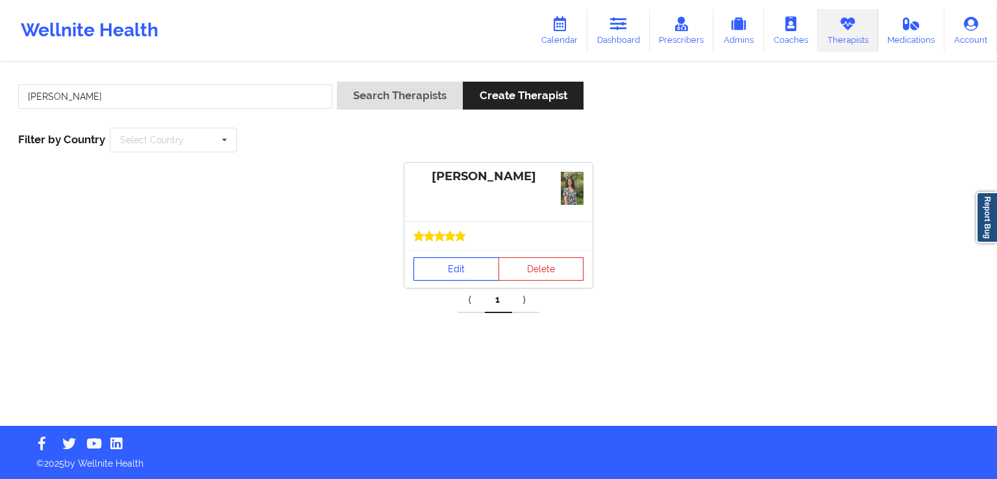
click at [459, 266] on link "Edit" at bounding box center [456, 269] width 86 height 23
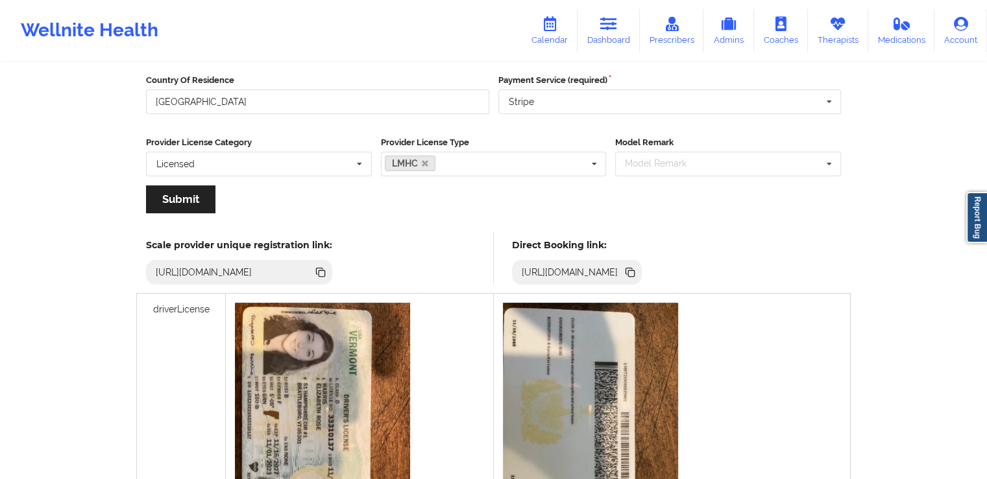
scroll to position [384, 0]
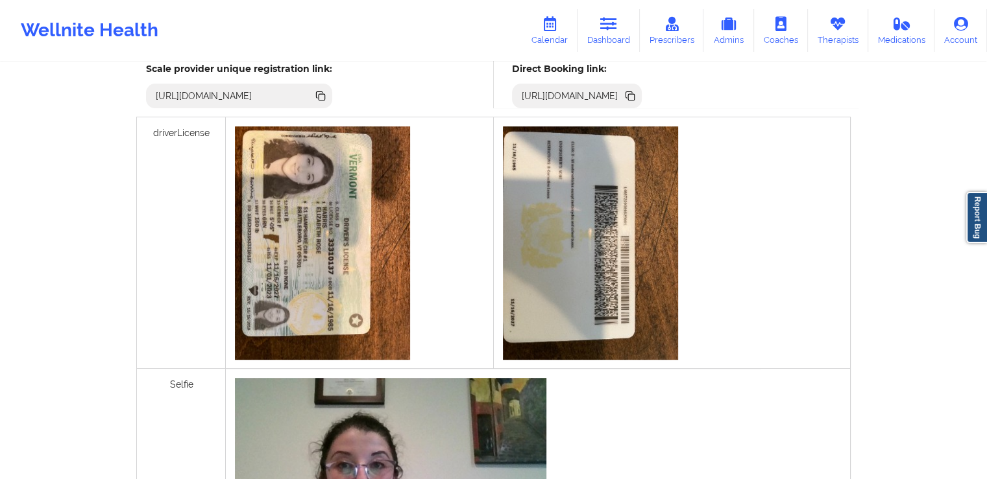
click at [637, 93] on icon at bounding box center [630, 96] width 14 height 14
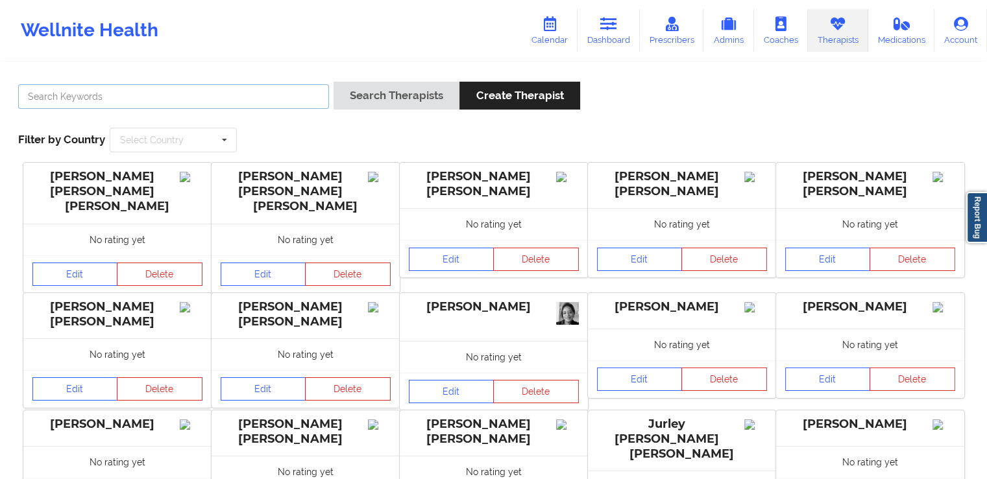
click at [199, 95] on input "text" at bounding box center [173, 96] width 311 height 25
paste input "[PERSON_NAME]"
type input "[PERSON_NAME]"
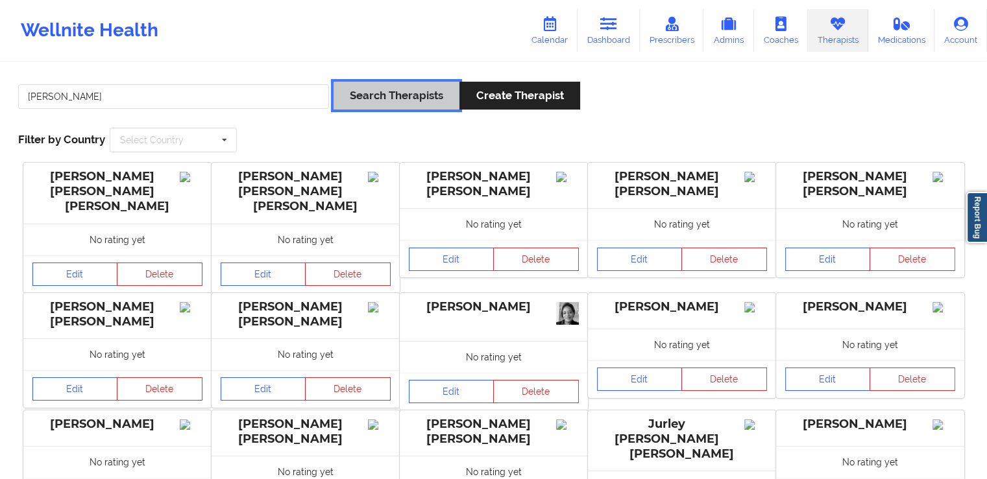
click at [363, 93] on button "Search Therapists" at bounding box center [396, 96] width 126 height 28
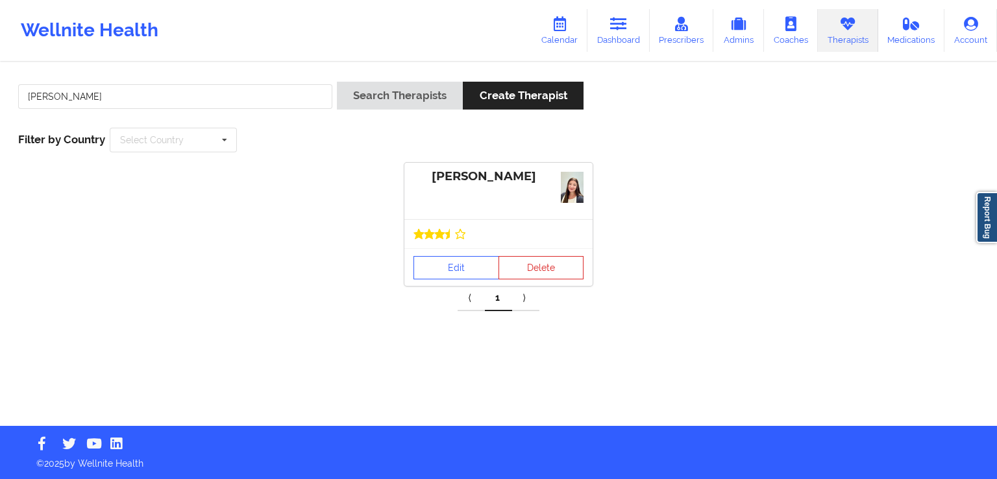
click at [444, 240] on div at bounding box center [498, 233] width 188 height 29
click at [447, 265] on link "Edit" at bounding box center [456, 267] width 86 height 23
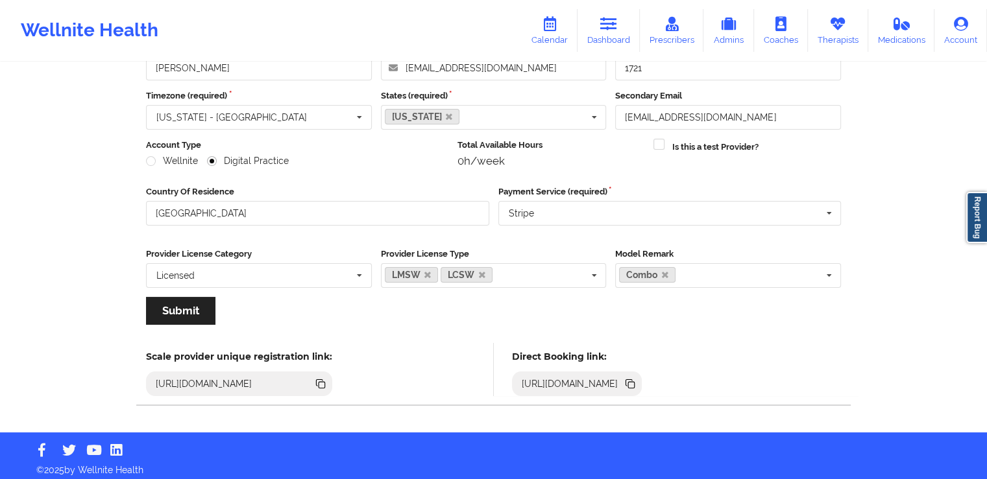
scroll to position [98, 0]
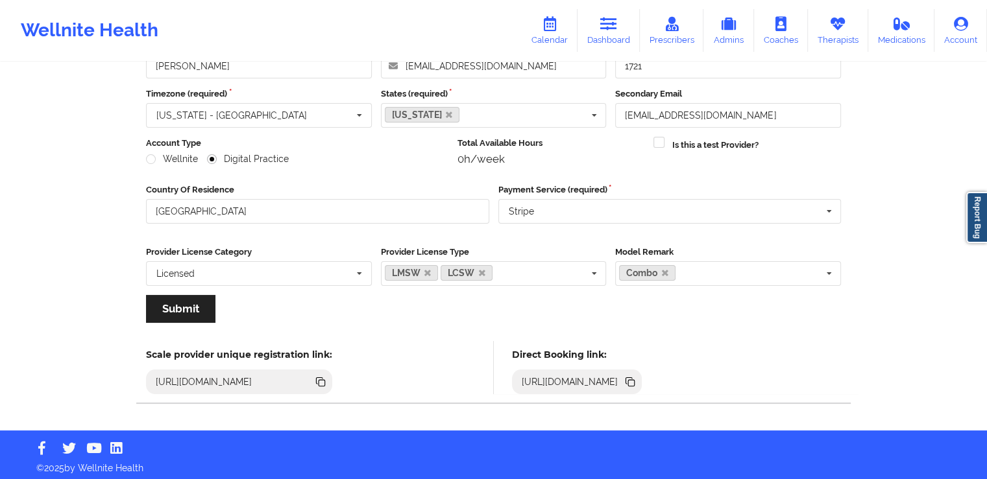
click at [633, 378] on icon at bounding box center [629, 381] width 6 height 6
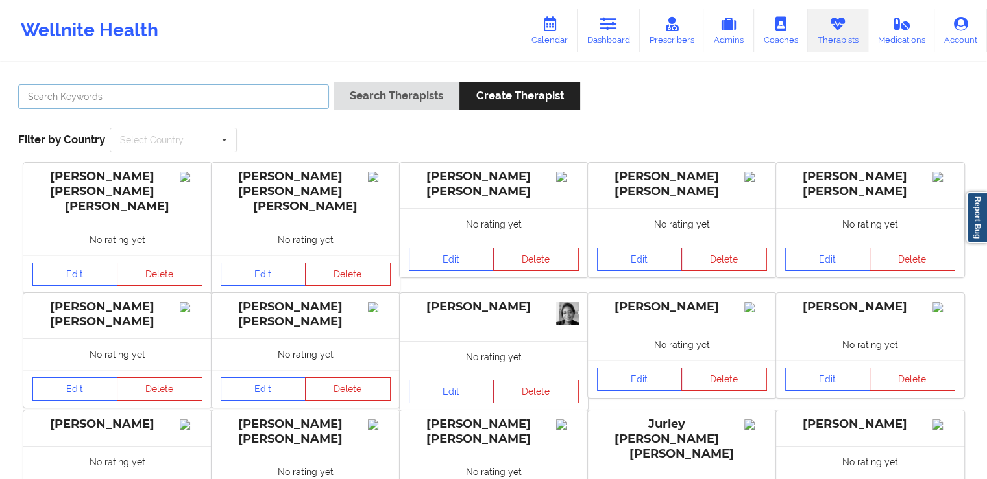
click at [197, 97] on input "text" at bounding box center [173, 96] width 311 height 25
paste input "[PERSON_NAME]"
type input "[PERSON_NAME]"
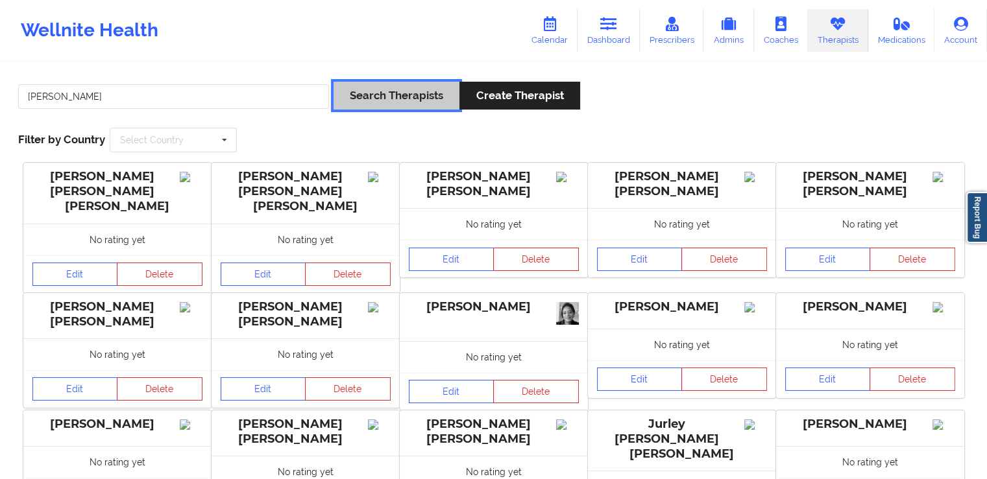
click at [380, 99] on button "Search Therapists" at bounding box center [396, 96] width 126 height 28
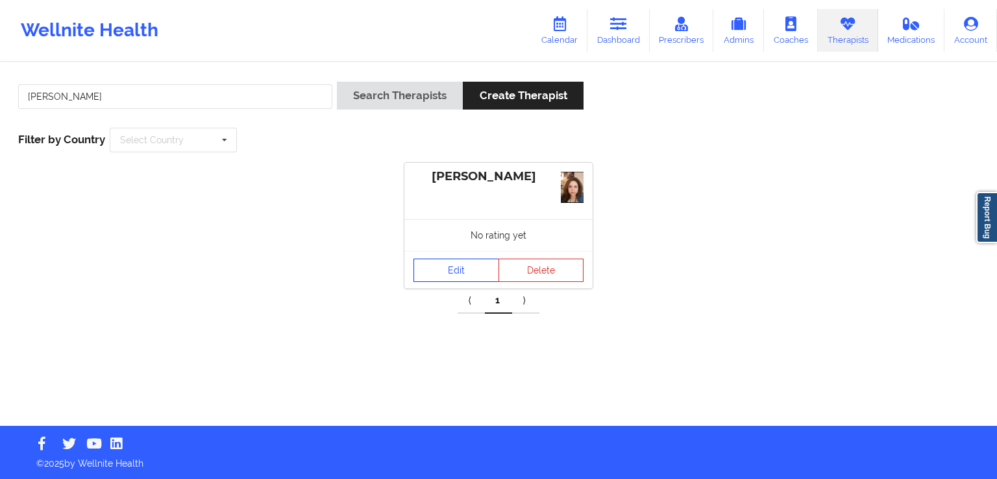
click at [454, 267] on link "Edit" at bounding box center [456, 270] width 86 height 23
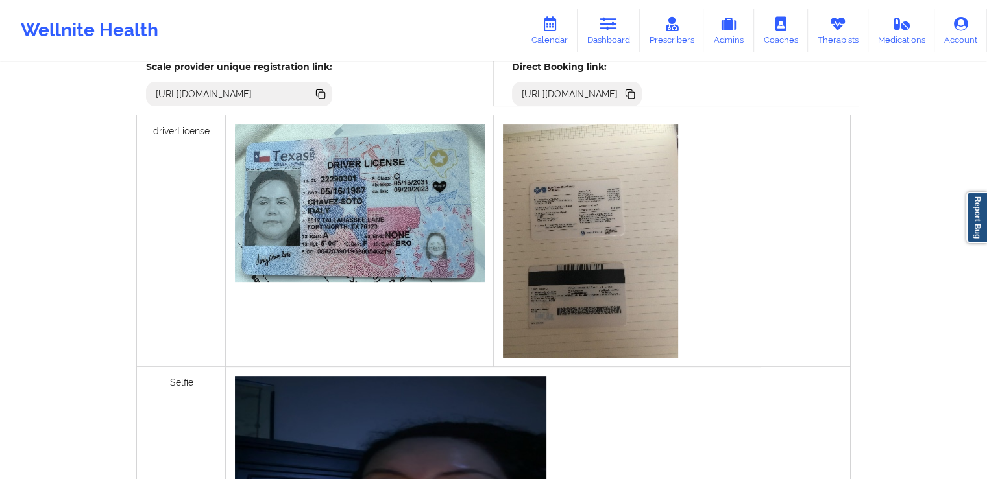
scroll to position [344, 0]
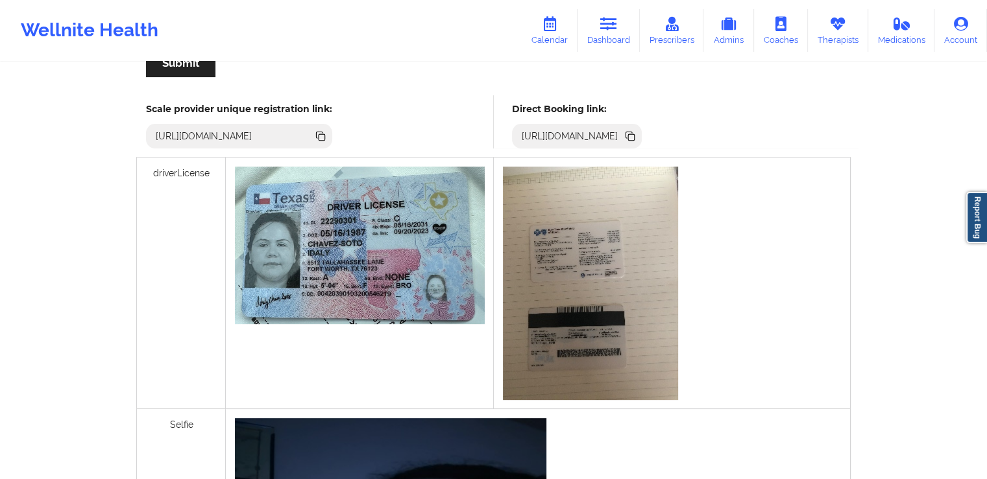
click at [635, 135] on icon at bounding box center [631, 137] width 6 height 6
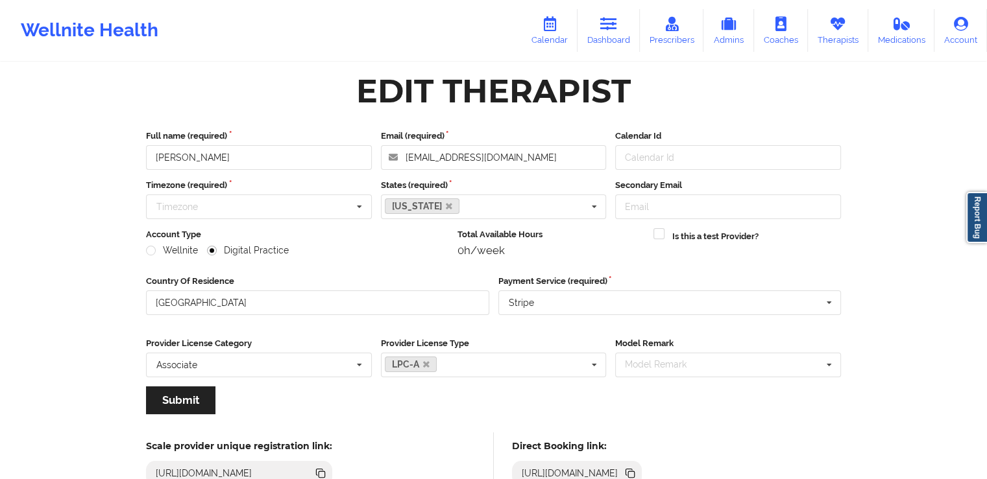
scroll to position [5, 0]
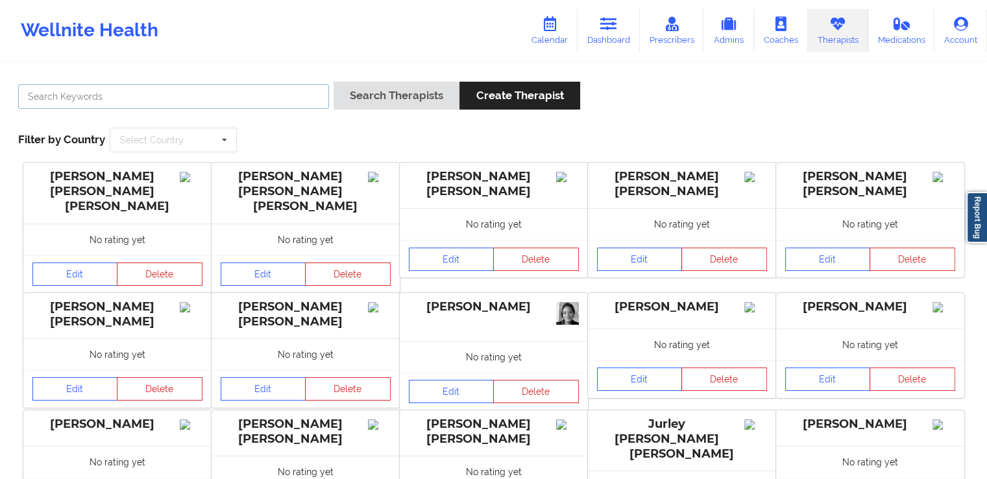
click at [127, 89] on input "text" at bounding box center [173, 96] width 311 height 25
paste input "[PERSON_NAME]"
type input "[PERSON_NAME]"
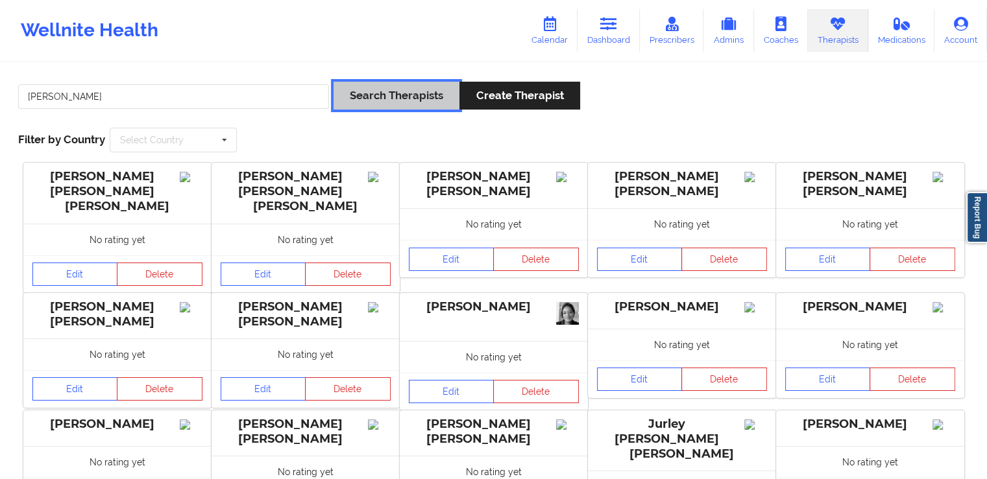
click at [365, 89] on button "Search Therapists" at bounding box center [396, 96] width 126 height 28
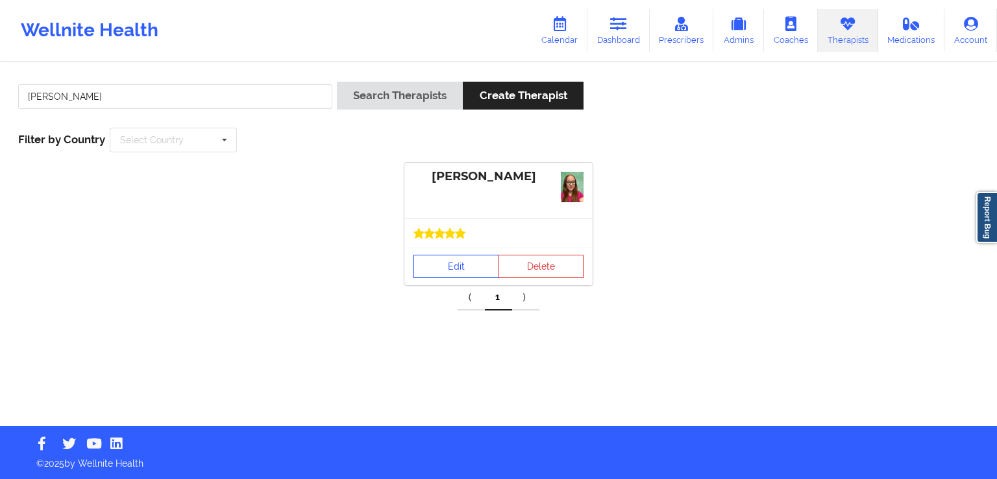
click at [459, 262] on link "Edit" at bounding box center [456, 266] width 86 height 23
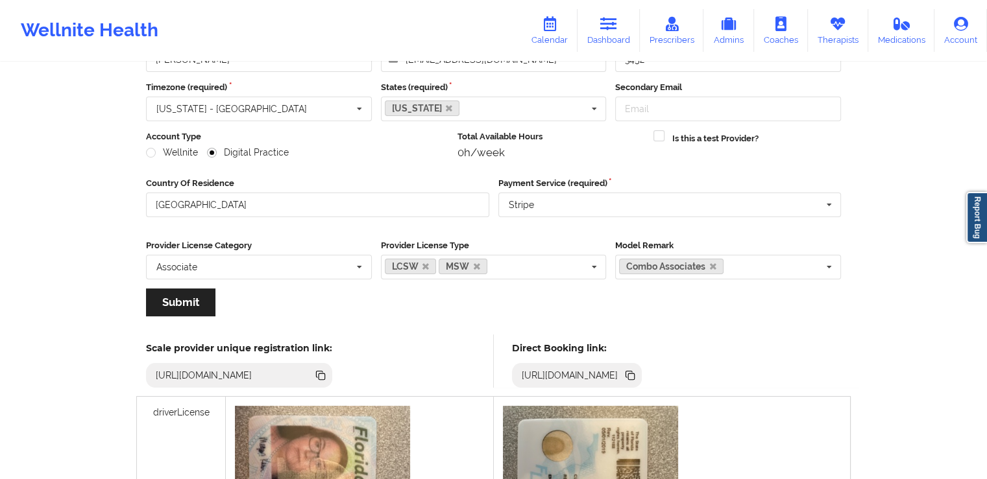
scroll to position [145, 0]
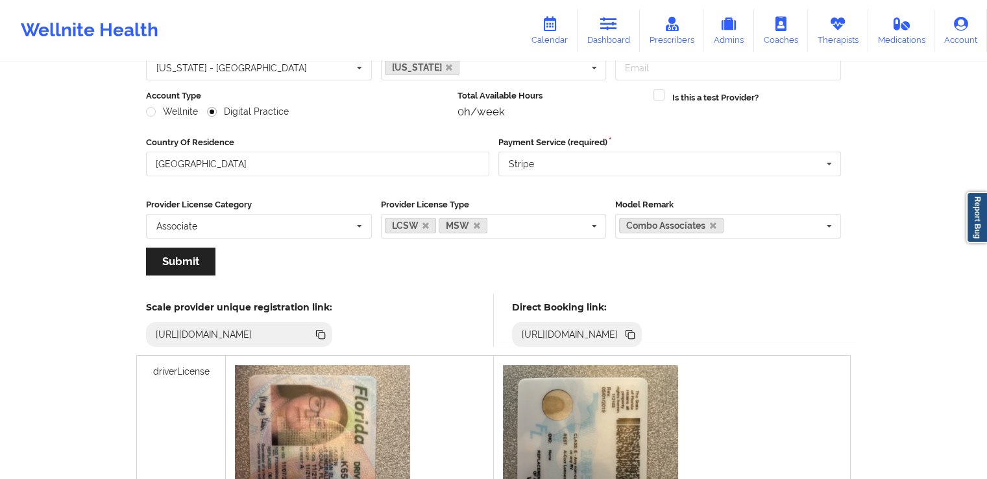
drag, startPoint x: 838, startPoint y: 333, endPoint x: 746, endPoint y: 212, distance: 152.9
click at [635, 333] on icon at bounding box center [631, 336] width 6 height 6
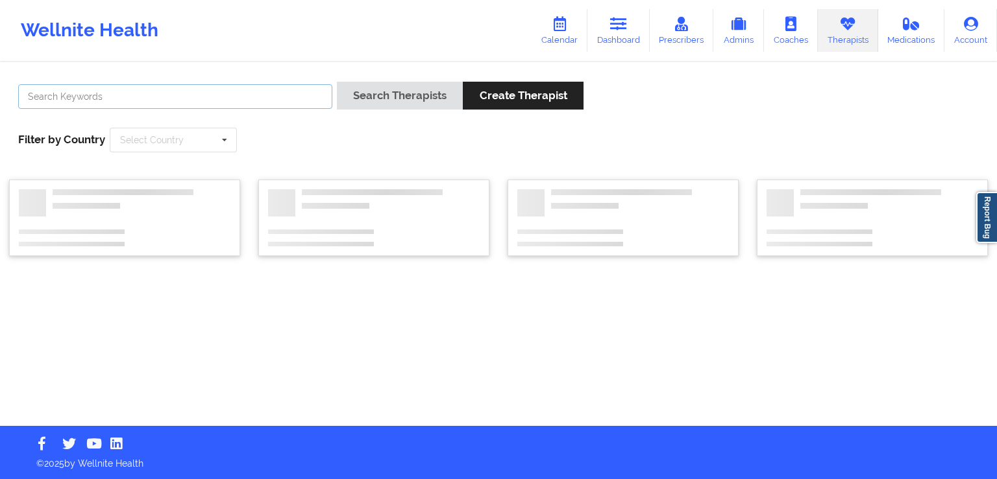
click at [231, 94] on input "text" at bounding box center [175, 96] width 314 height 25
paste input "[PERSON_NAME]"
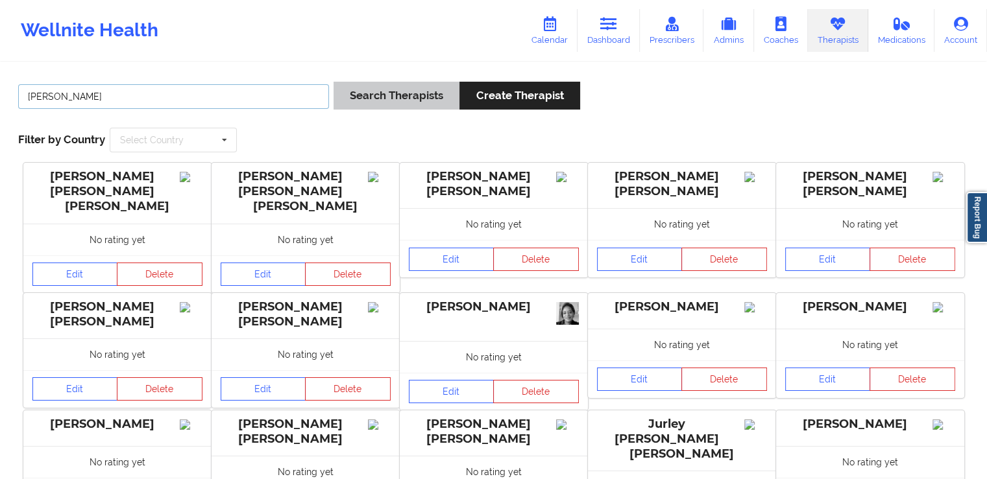
type input "[PERSON_NAME]"
click at [357, 99] on button "Search Therapists" at bounding box center [396, 96] width 126 height 28
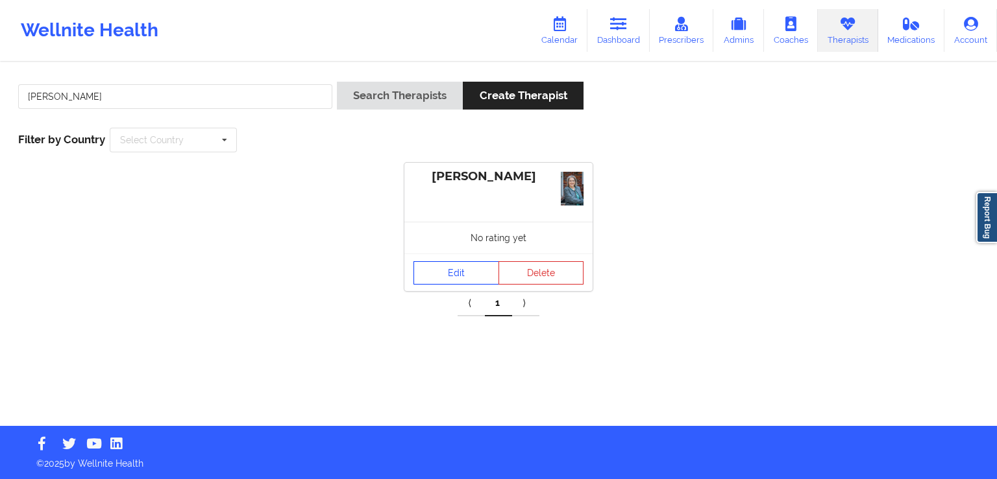
click at [430, 276] on link "Edit" at bounding box center [456, 272] width 86 height 23
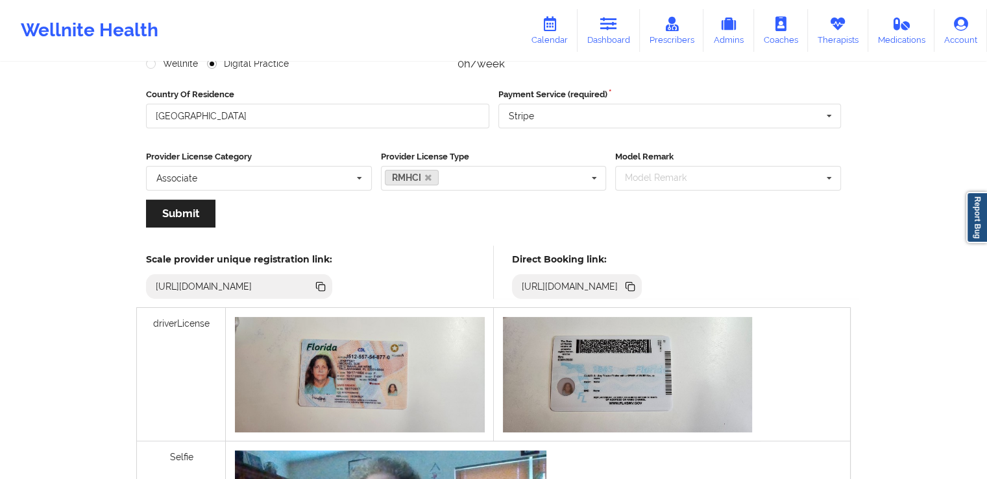
scroll to position [265, 0]
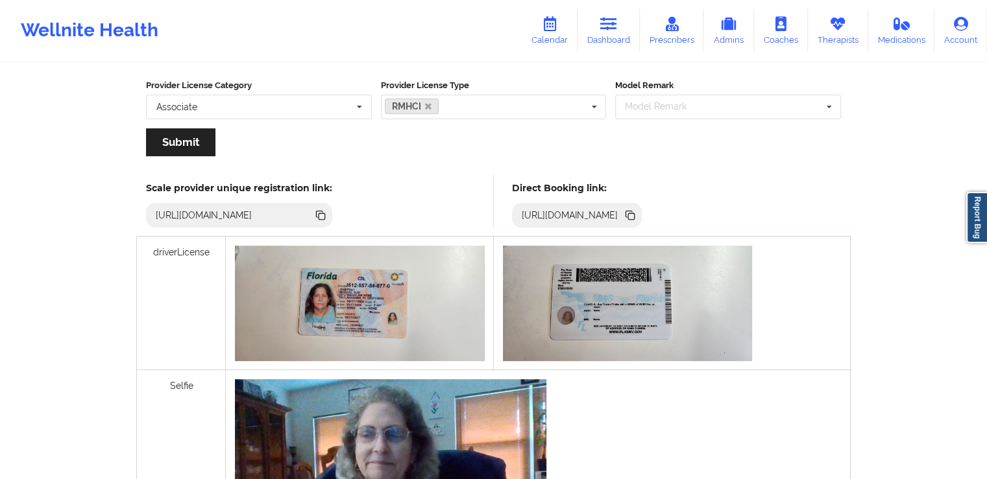
click at [635, 213] on icon at bounding box center [631, 216] width 6 height 6
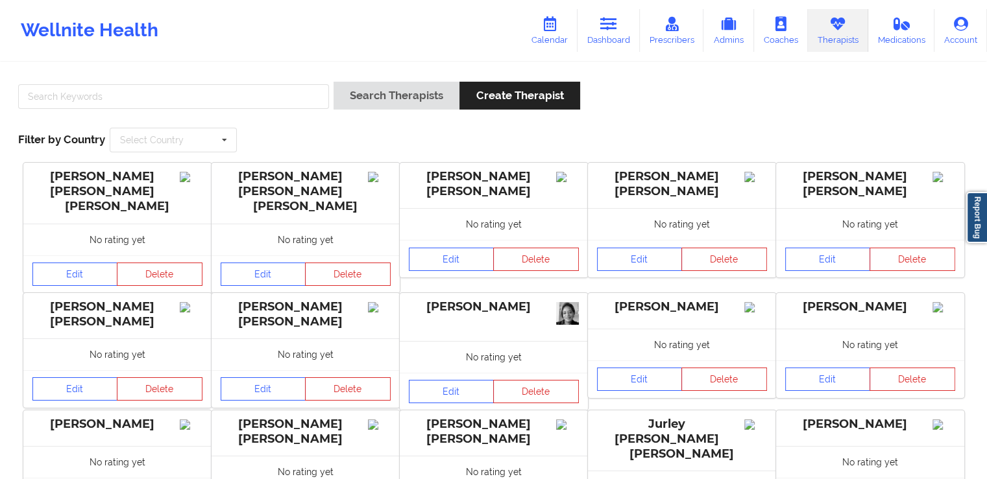
click at [130, 79] on div "Search Therapists Create Therapist Filter by Country Select Country [GEOGRAPHIC…" at bounding box center [493, 117] width 969 height 89
click at [128, 91] on input "text" at bounding box center [173, 96] width 311 height 25
paste input "[PERSON_NAME]"
type input "[PERSON_NAME]"
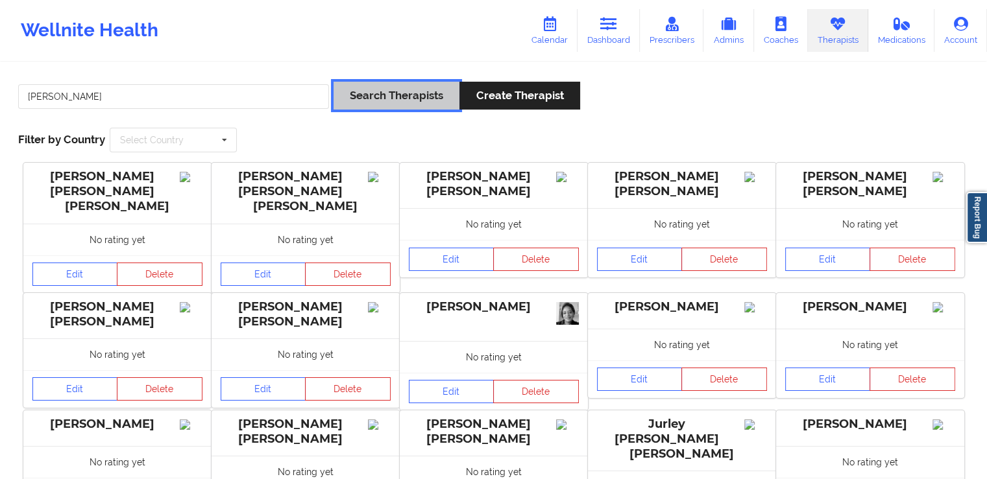
click at [376, 93] on button "Search Therapists" at bounding box center [396, 96] width 126 height 28
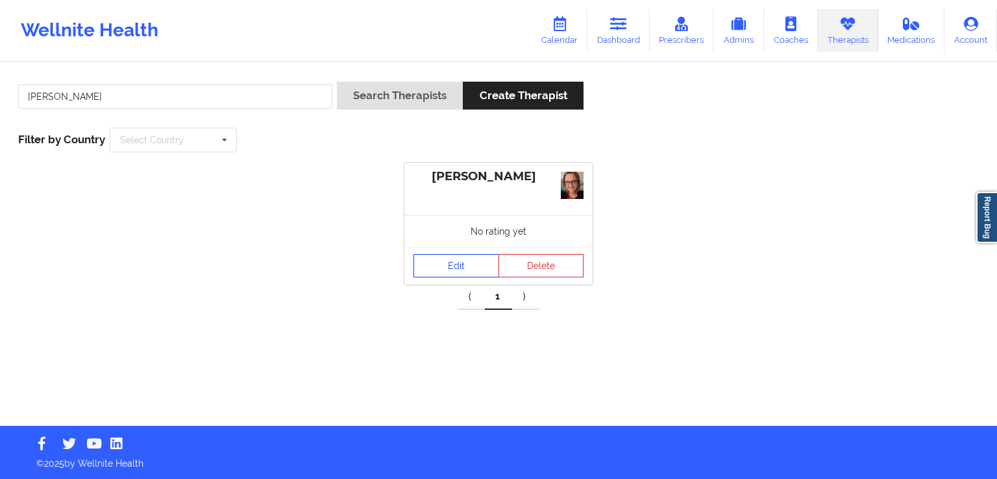
click at [440, 271] on link "Edit" at bounding box center [456, 265] width 86 height 23
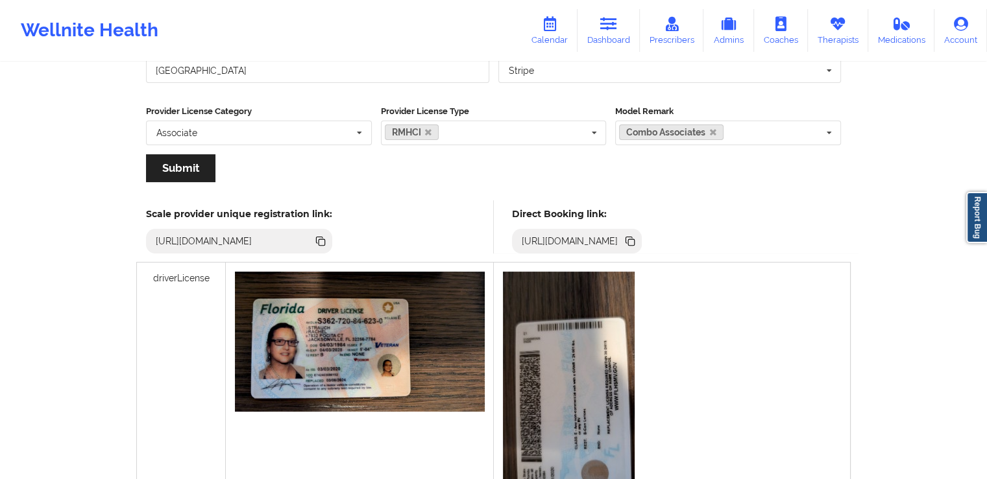
scroll to position [245, 0]
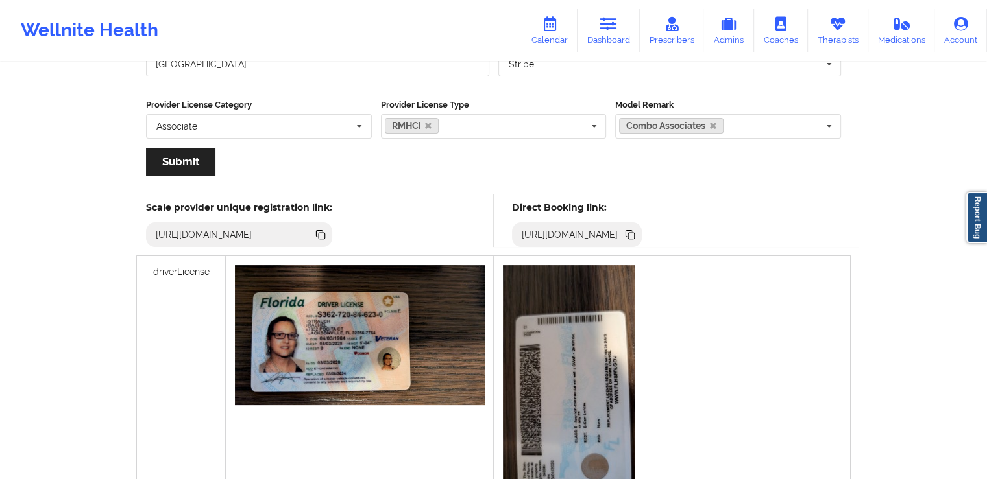
click at [635, 234] on icon at bounding box center [631, 236] width 6 height 6
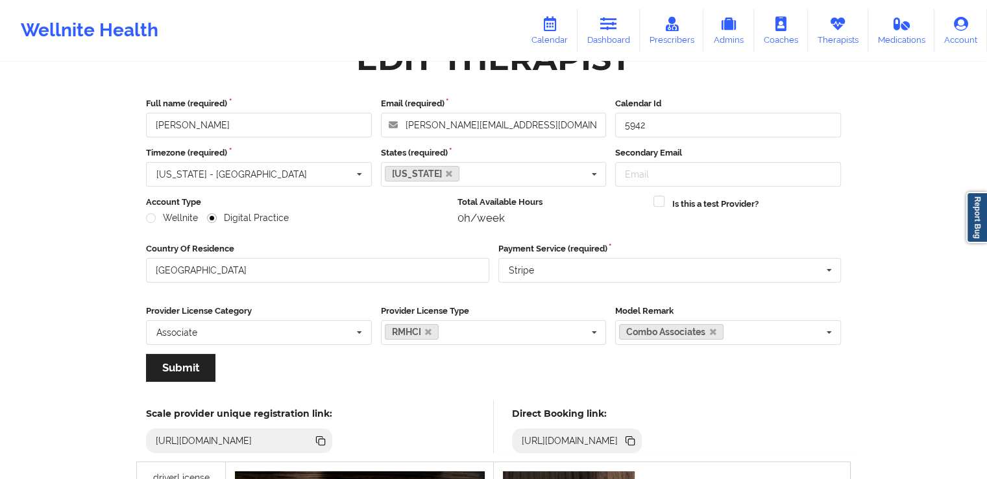
scroll to position [0, 0]
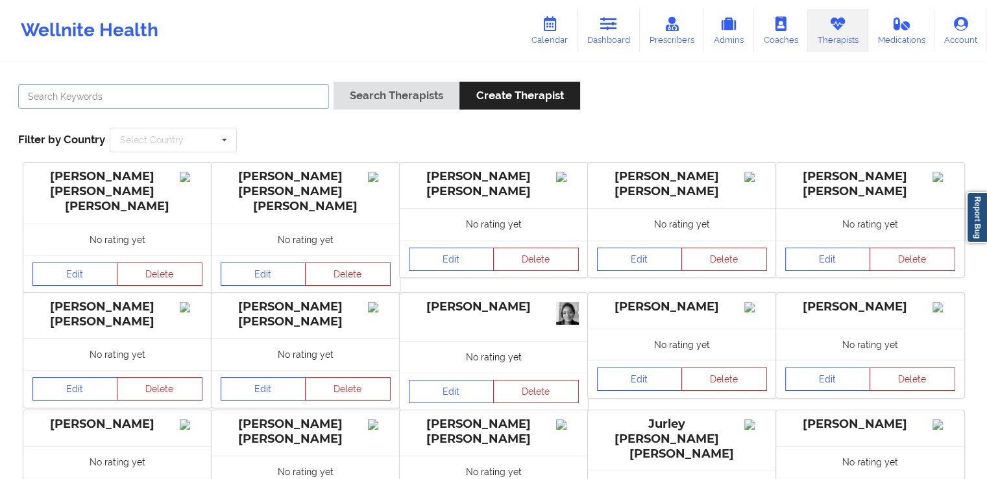
click at [159, 107] on input "text" at bounding box center [173, 96] width 311 height 25
paste input "[PERSON_NAME]"
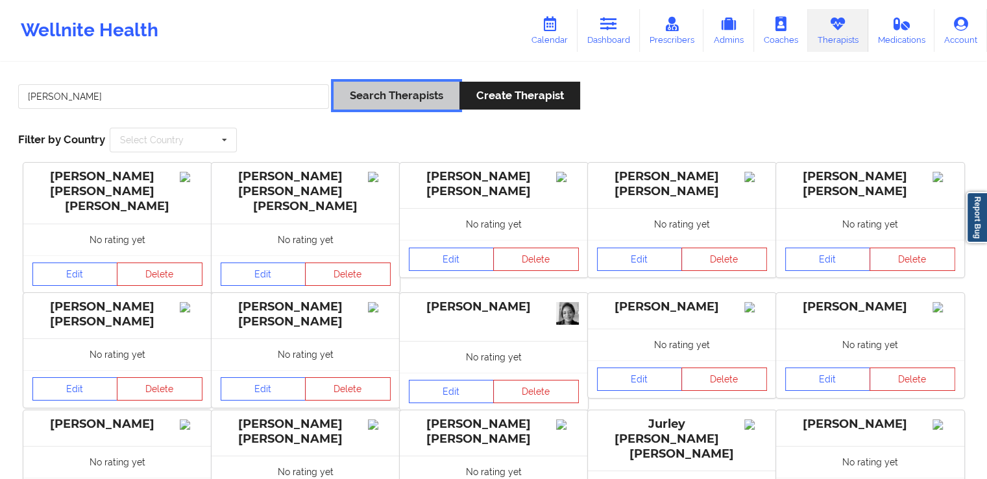
click at [386, 97] on button "Search Therapists" at bounding box center [396, 96] width 126 height 28
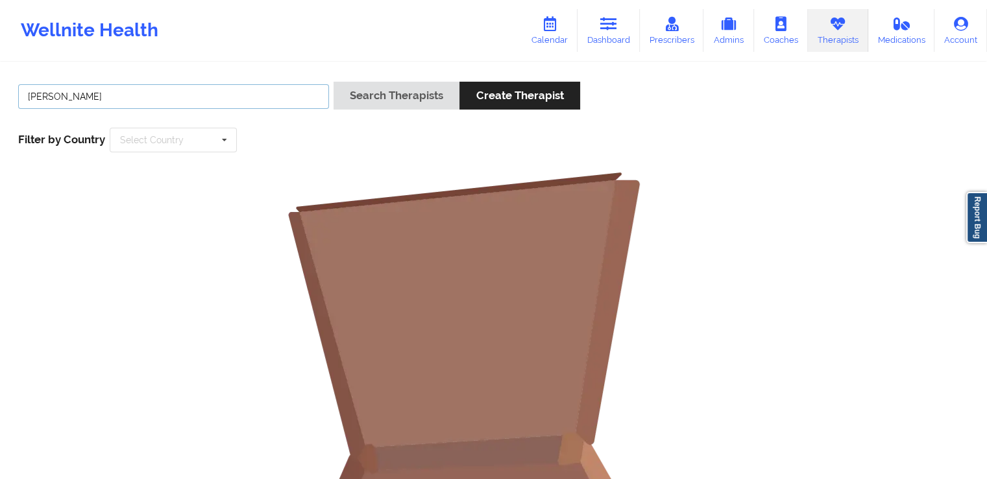
drag, startPoint x: 99, startPoint y: 95, endPoint x: 62, endPoint y: 90, distance: 37.3
click at [62, 90] on input "[PERSON_NAME]" at bounding box center [173, 96] width 311 height 25
click at [401, 97] on button "Search Therapists" at bounding box center [396, 96] width 126 height 28
drag, startPoint x: 61, startPoint y: 95, endPoint x: 3, endPoint y: 96, distance: 58.4
click at [3, 96] on div "[PERSON_NAME] Search Therapists Create Therapist Filter by Country Select Count…" at bounding box center [493, 401] width 987 height 674
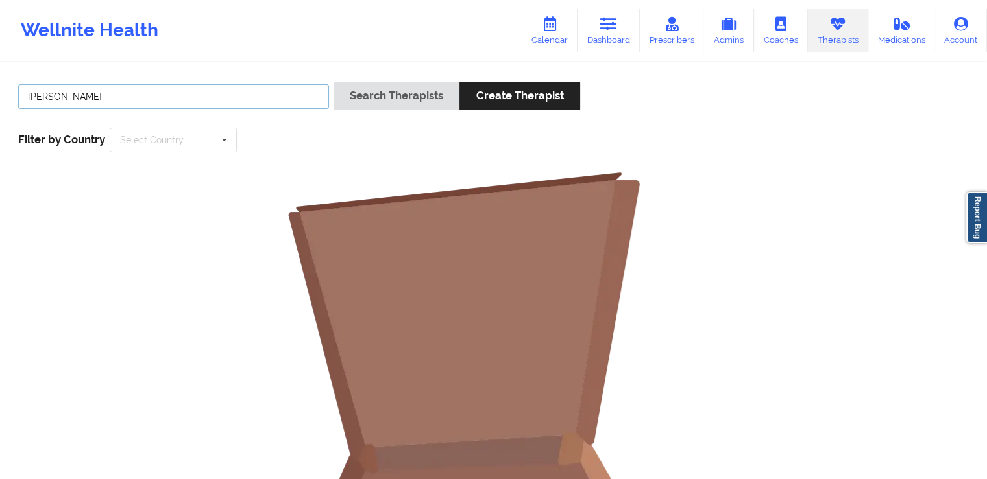
type input "[PERSON_NAME]"
click at [389, 103] on button "Search Therapists" at bounding box center [396, 96] width 126 height 28
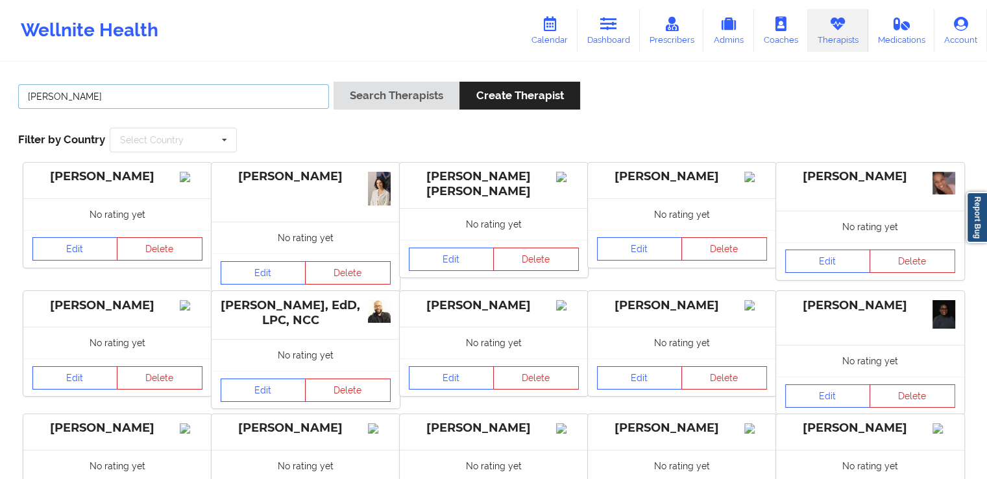
drag, startPoint x: 62, startPoint y: 93, endPoint x: 0, endPoint y: 94, distance: 62.3
click at [0, 94] on div "[PERSON_NAME] Search Therapists Create Therapist Filter by Country Select Count…" at bounding box center [493, 376] width 987 height 625
paste input "[PERSON_NAME]"
type input "[PERSON_NAME]"
click at [376, 87] on button "Search Therapists" at bounding box center [396, 96] width 126 height 28
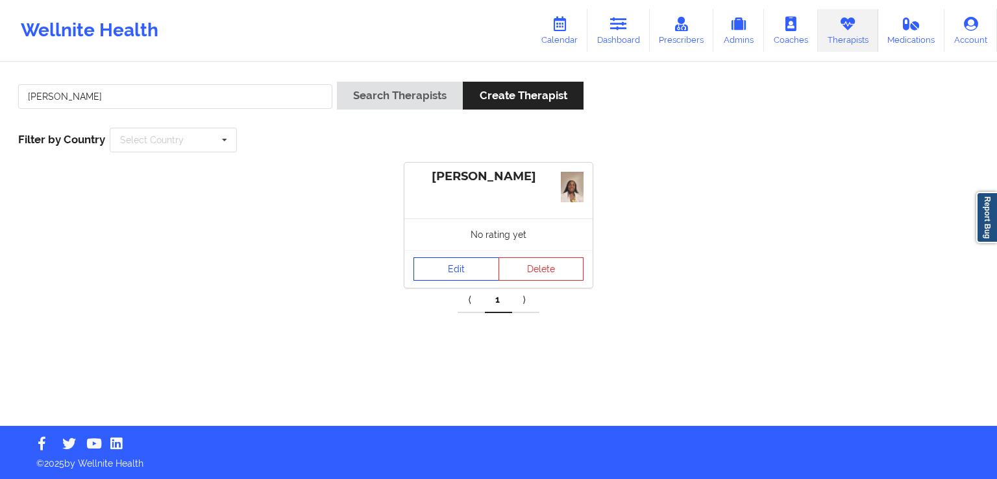
click at [467, 265] on link "Edit" at bounding box center [456, 269] width 86 height 23
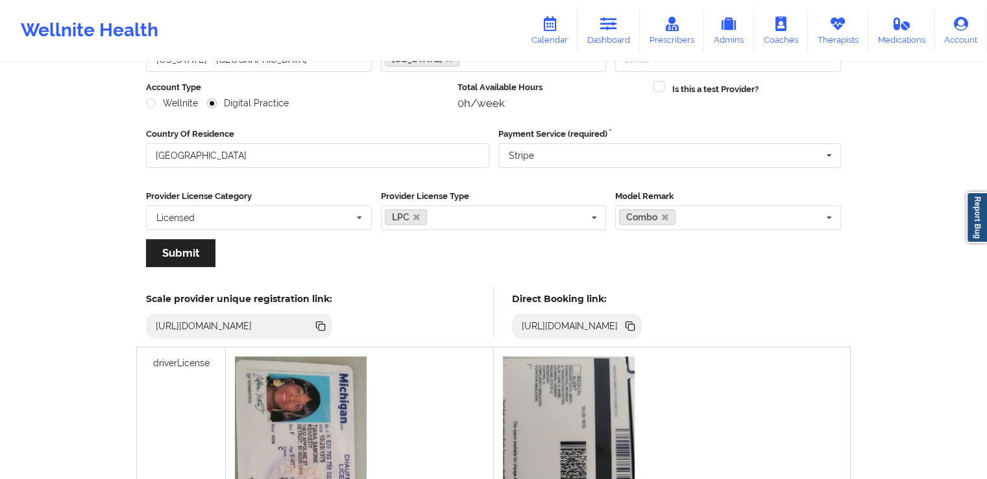
scroll to position [160, 0]
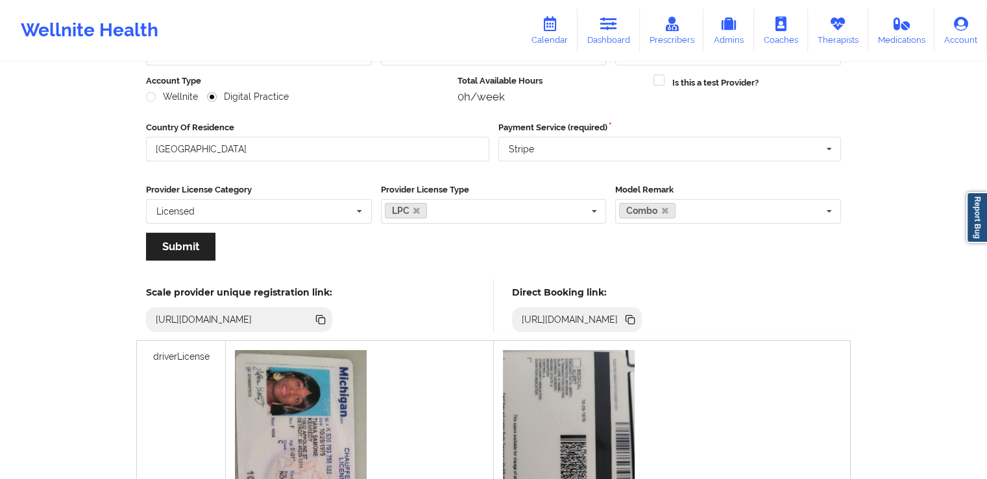
click at [635, 318] on icon at bounding box center [631, 321] width 6 height 6
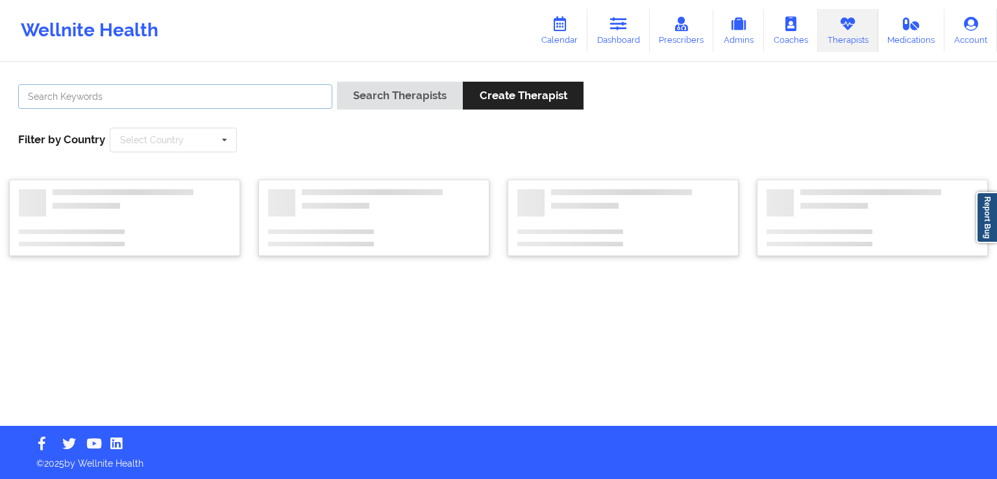
click at [160, 98] on input "text" at bounding box center [175, 96] width 314 height 25
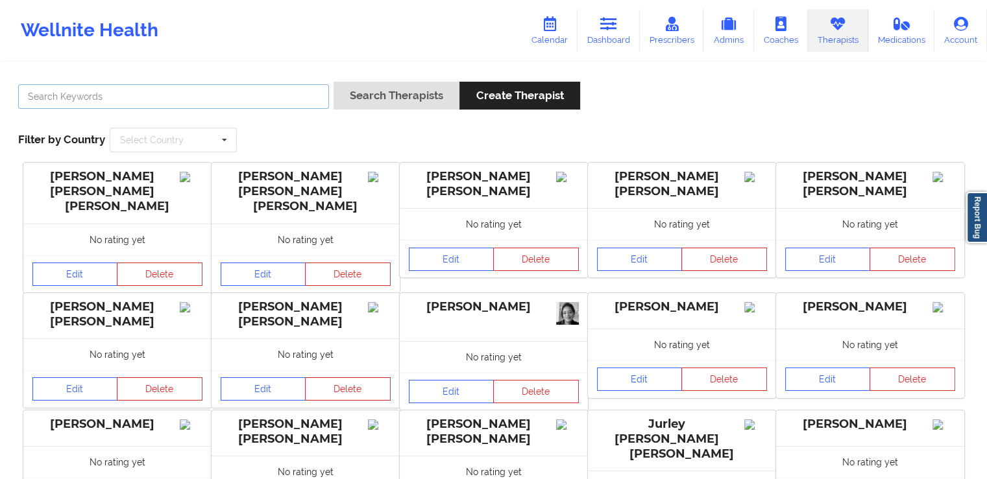
paste input "[PERSON_NAME]"
type input "[PERSON_NAME]"
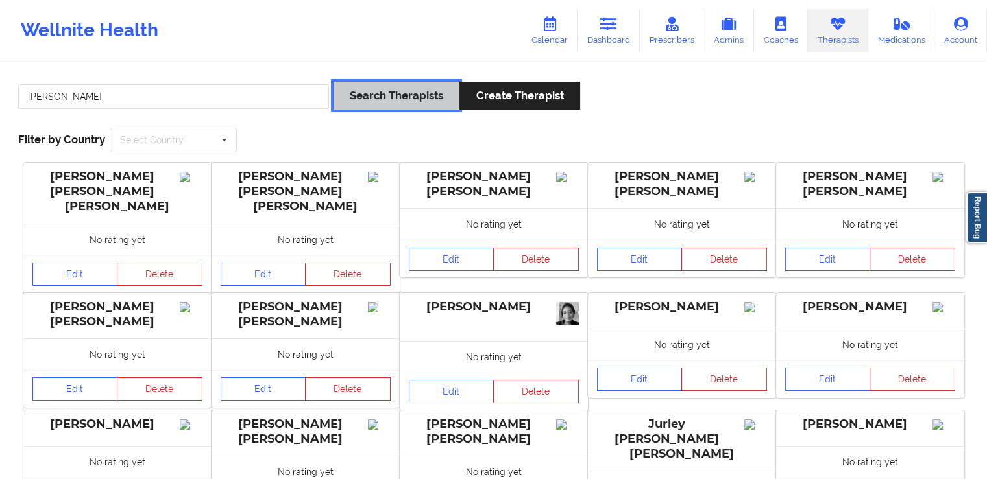
click at [361, 95] on button "Search Therapists" at bounding box center [396, 96] width 126 height 28
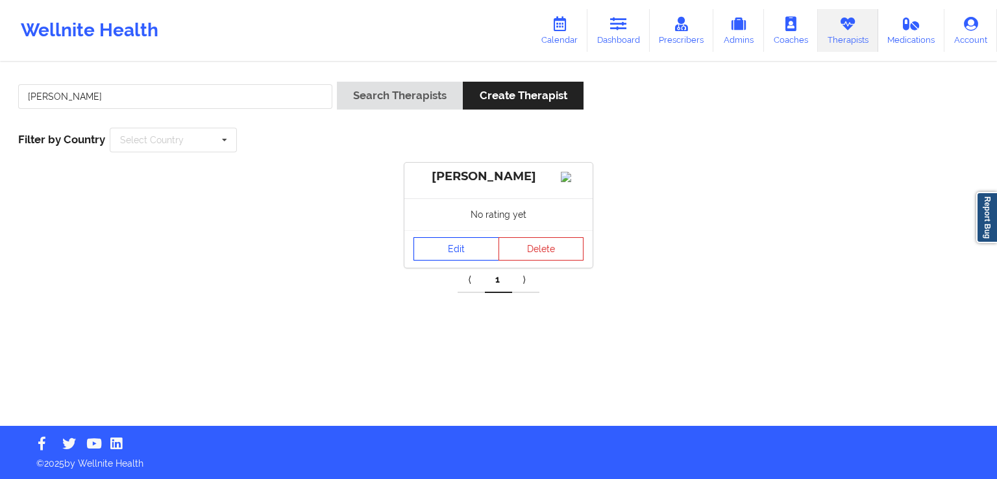
click at [450, 258] on link "Edit" at bounding box center [456, 248] width 86 height 23
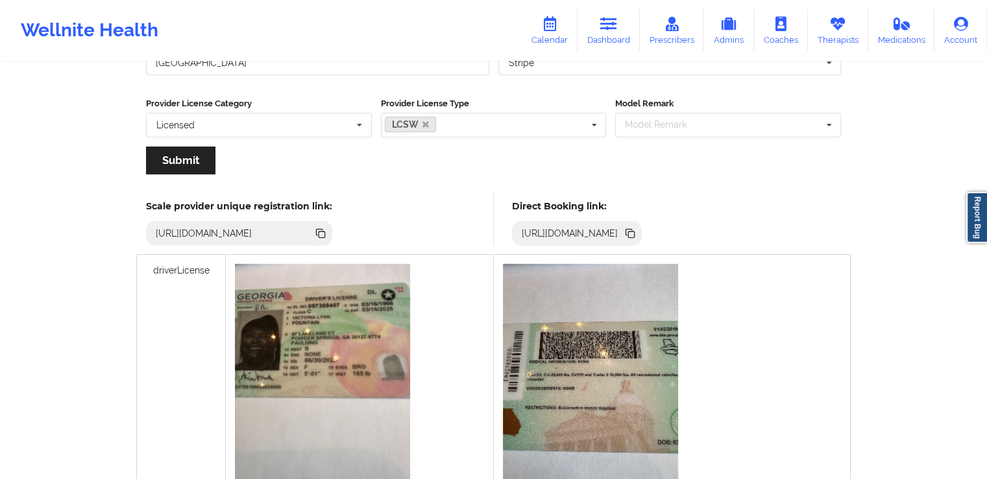
scroll to position [255, 0]
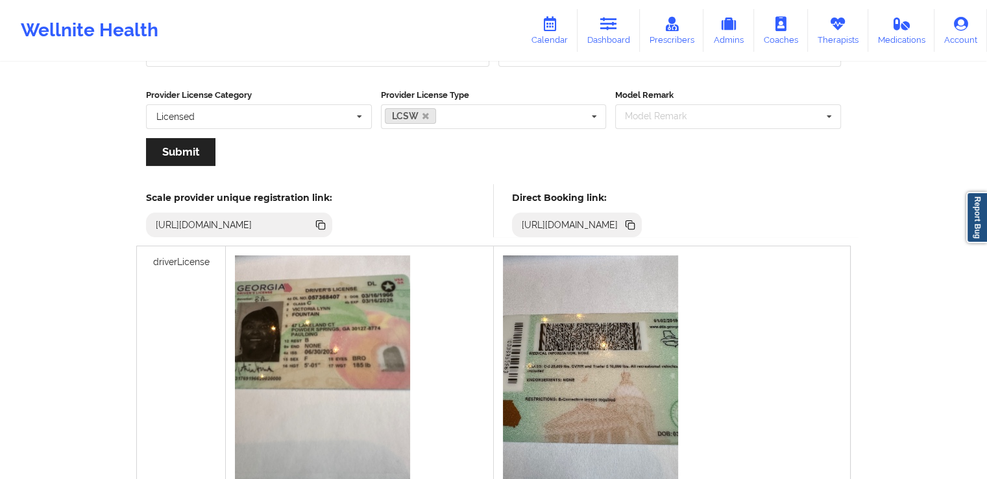
click at [635, 226] on icon at bounding box center [631, 226] width 6 height 6
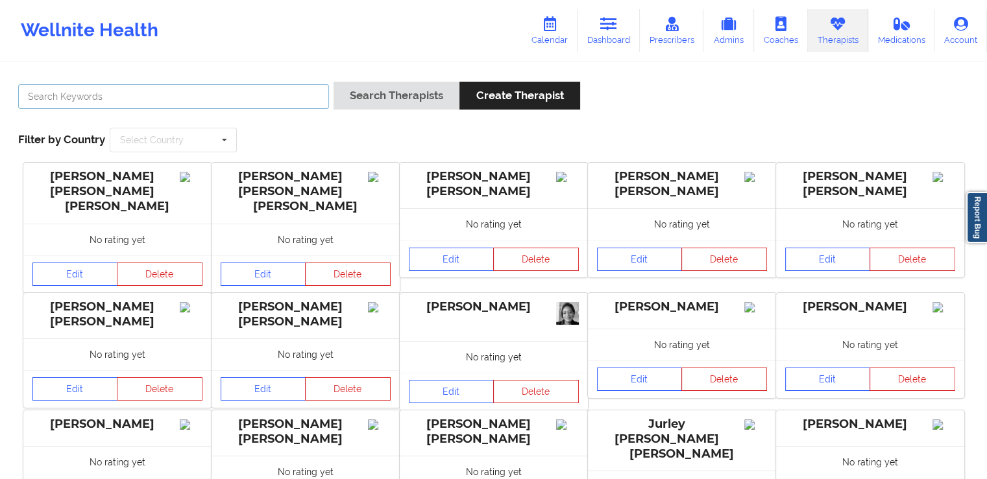
click at [180, 100] on input "text" at bounding box center [173, 96] width 311 height 25
paste input "[PERSON_NAME]"
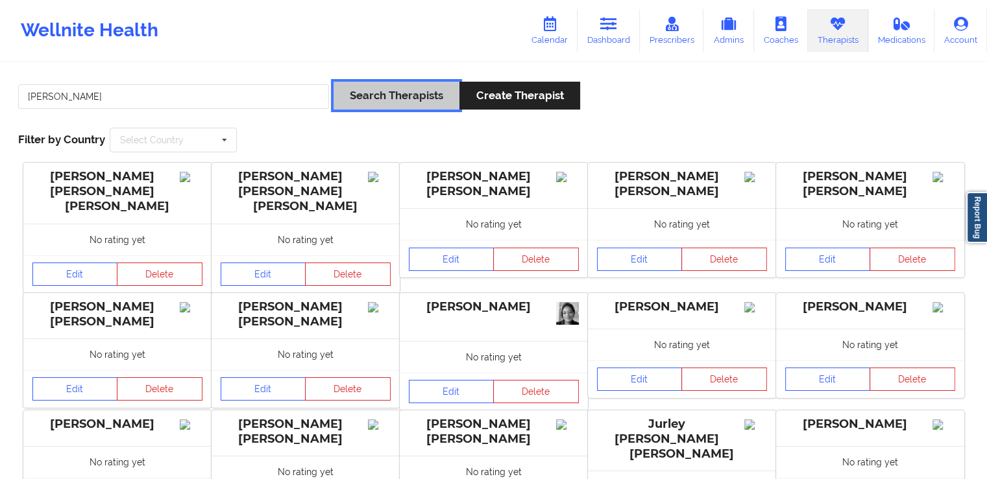
click at [369, 100] on button "Search Therapists" at bounding box center [396, 96] width 126 height 28
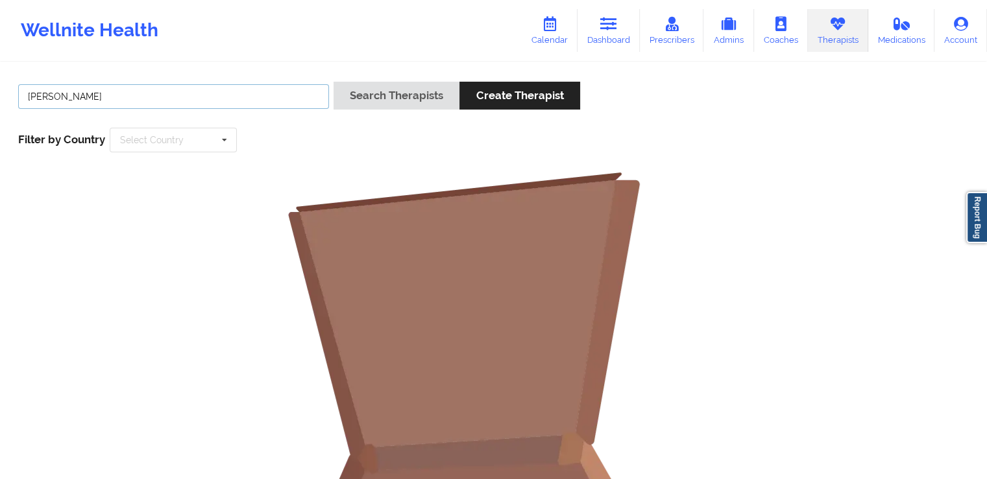
drag, startPoint x: 62, startPoint y: 97, endPoint x: 0, endPoint y: 97, distance: 62.3
click at [0, 97] on div "[PERSON_NAME] Search Therapists Create Therapist Filter by Country Select Count…" at bounding box center [493, 401] width 987 height 674
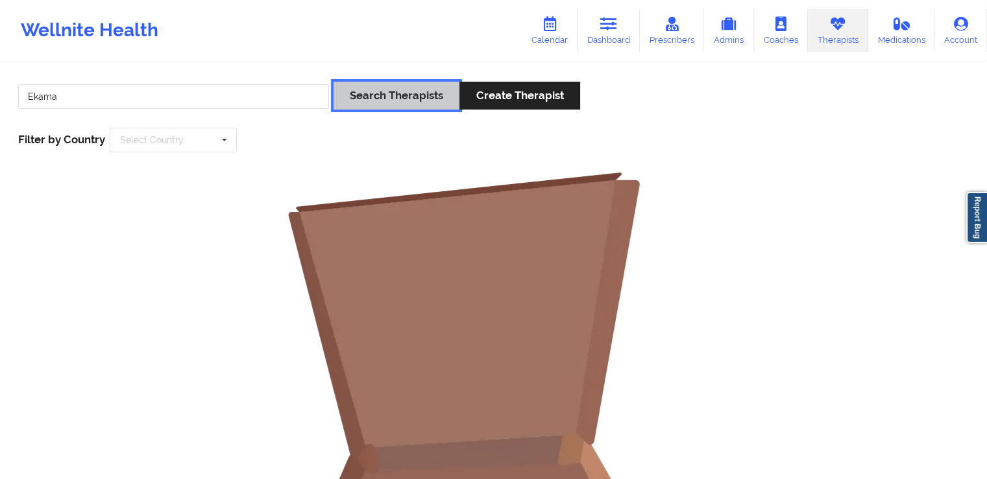
click at [367, 88] on button "Search Therapists" at bounding box center [396, 96] width 126 height 28
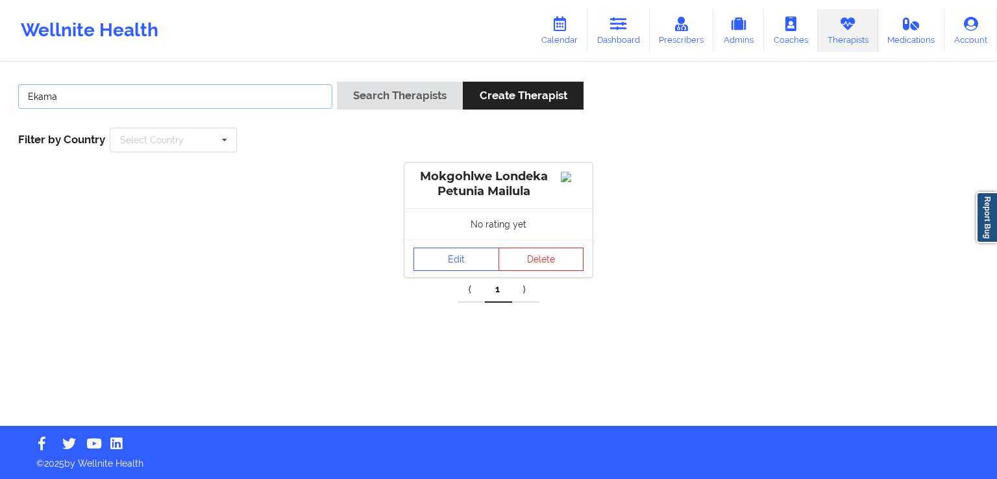
drag, startPoint x: 77, startPoint y: 99, endPoint x: 0, endPoint y: 83, distance: 78.9
click at [0, 90] on div "Ekama Search Therapists Create Therapist Filter by Country Select Country [GEOG…" at bounding box center [498, 245] width 997 height 363
paste input "[PERSON_NAME]"
drag, startPoint x: 60, startPoint y: 99, endPoint x: 152, endPoint y: 101, distance: 91.5
click at [152, 101] on input "[PERSON_NAME]" at bounding box center [175, 96] width 314 height 25
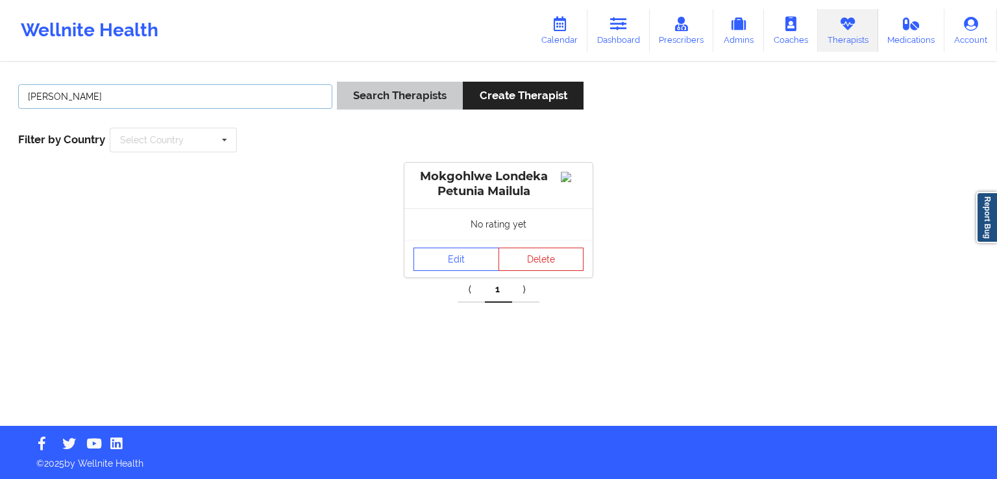
type input "[PERSON_NAME]"
click at [402, 97] on button "Search Therapists" at bounding box center [400, 96] width 126 height 28
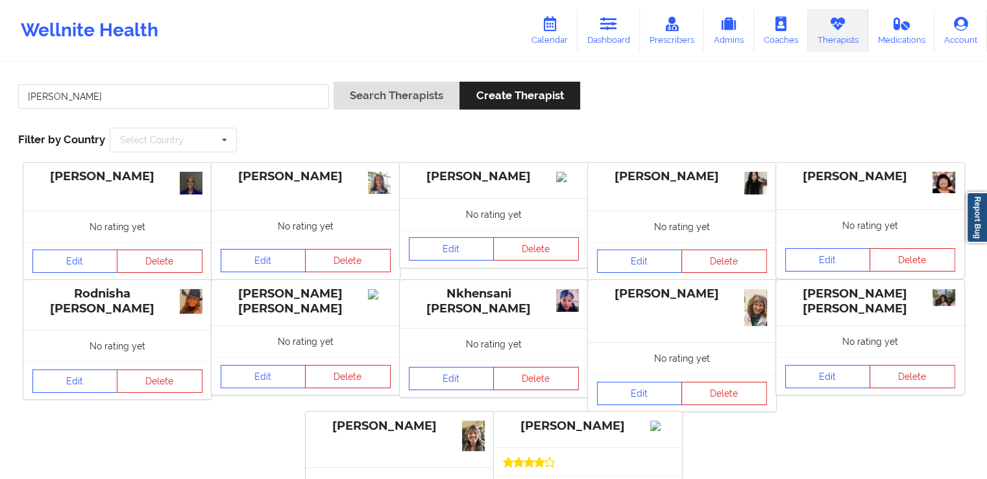
click at [103, 176] on div "[PERSON_NAME]" at bounding box center [117, 176] width 170 height 15
click at [73, 260] on link "Edit" at bounding box center [75, 261] width 86 height 23
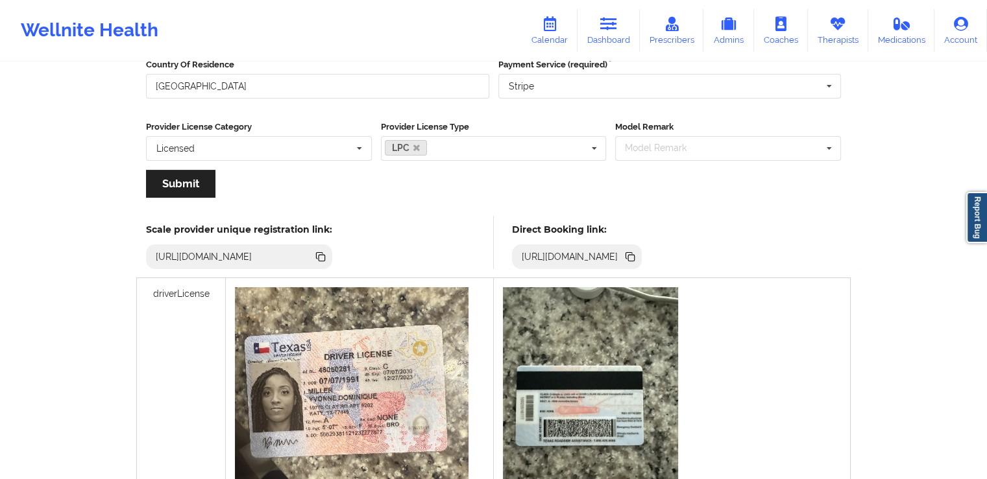
scroll to position [384, 0]
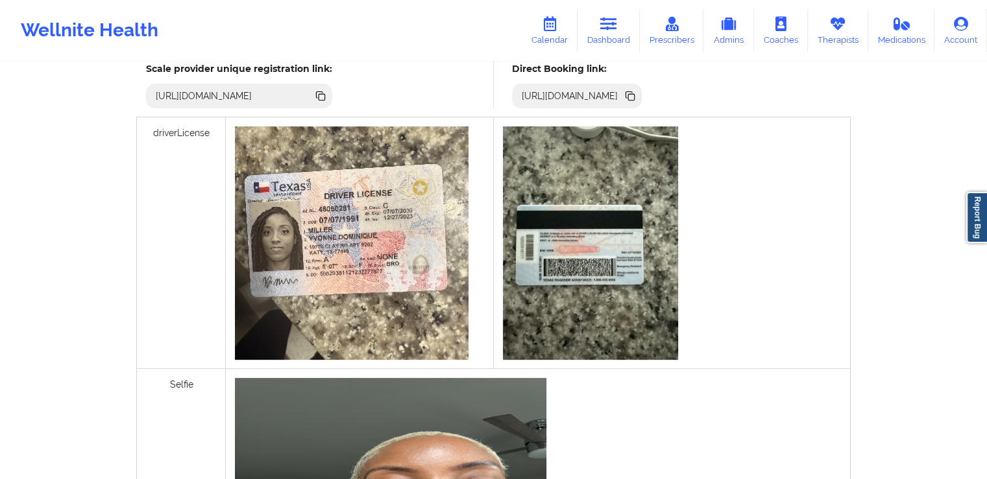
click at [633, 92] on icon at bounding box center [629, 94] width 6 height 6
